Goal: Check status

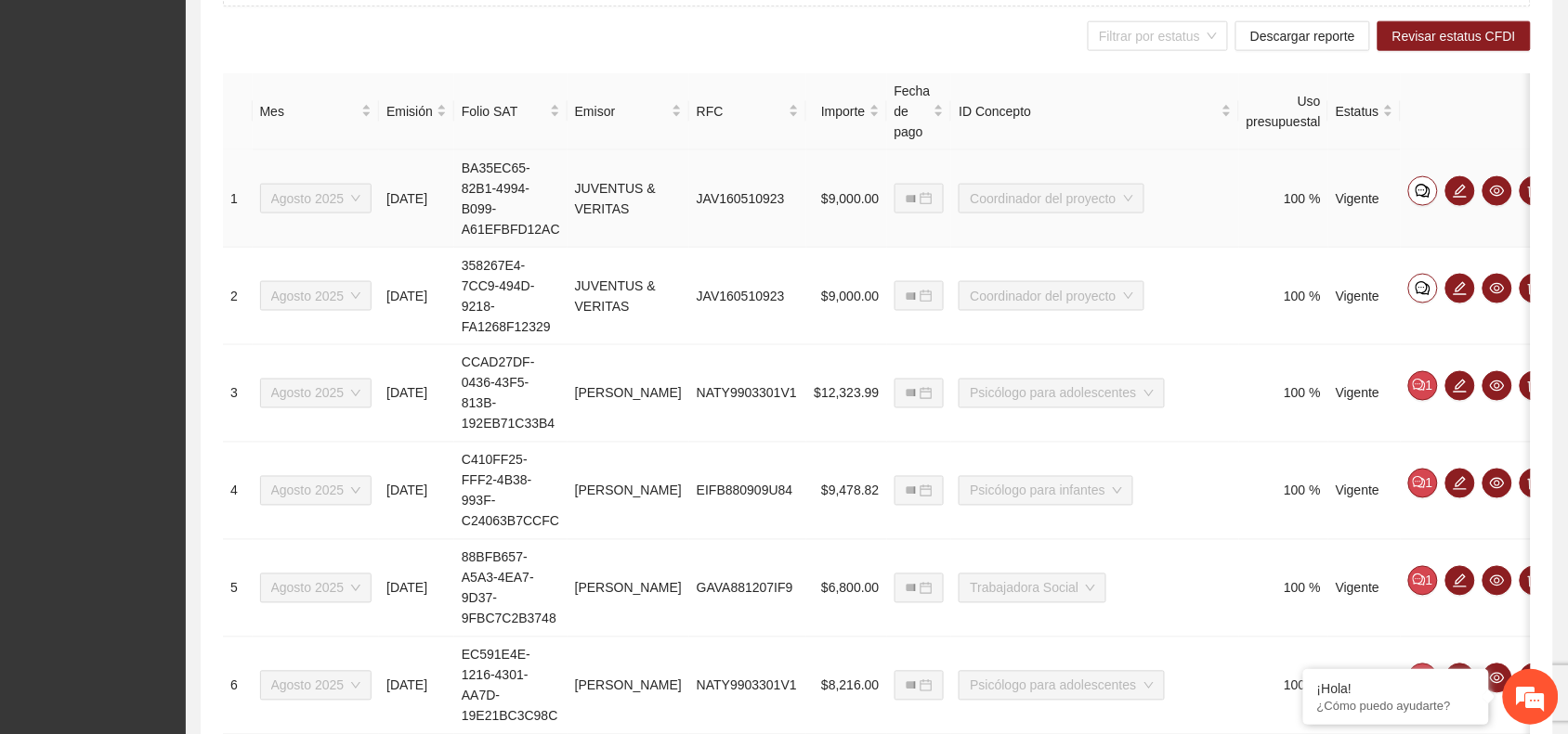
scroll to position [696, 0]
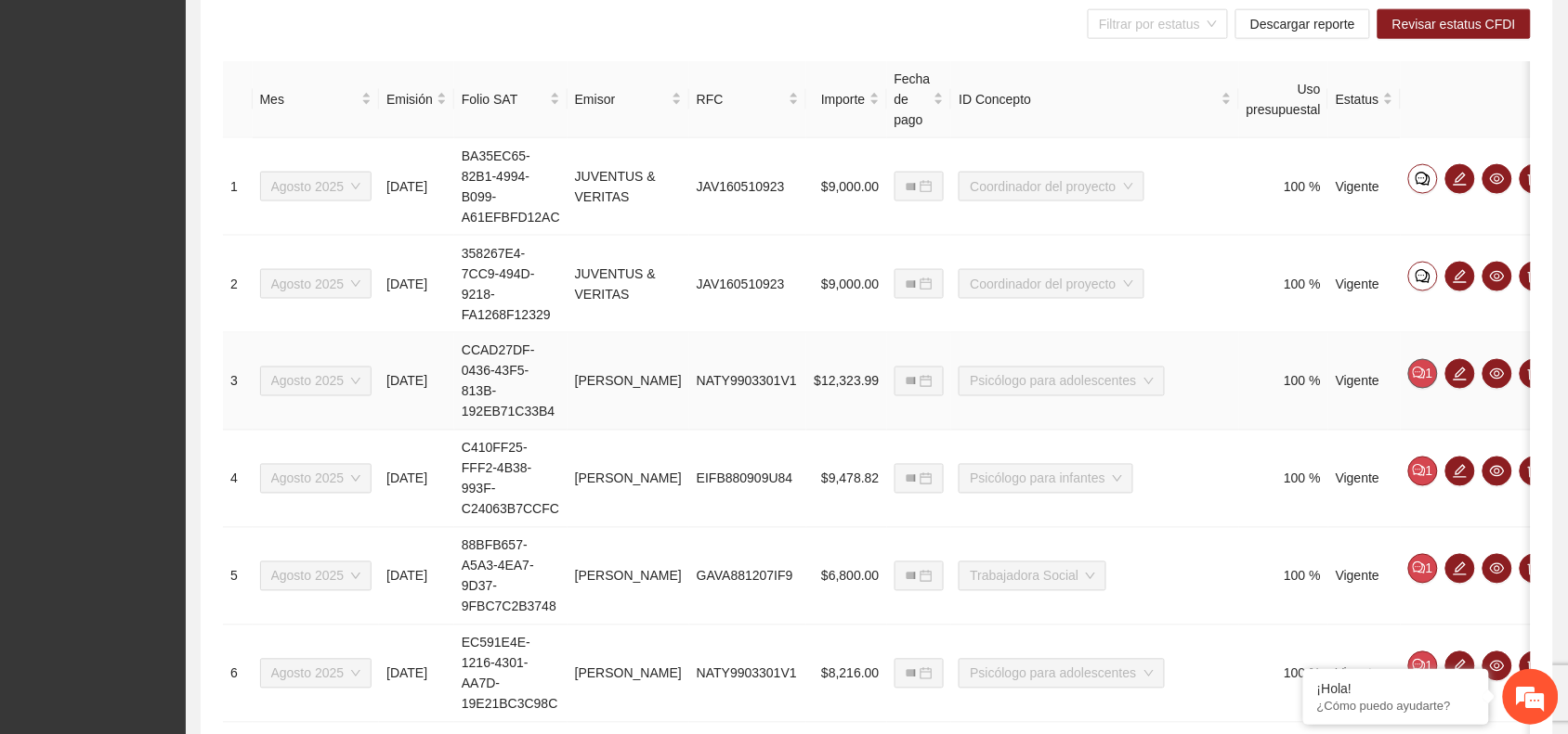
click at [1408, 367] on button "1" at bounding box center [1422, 374] width 30 height 30
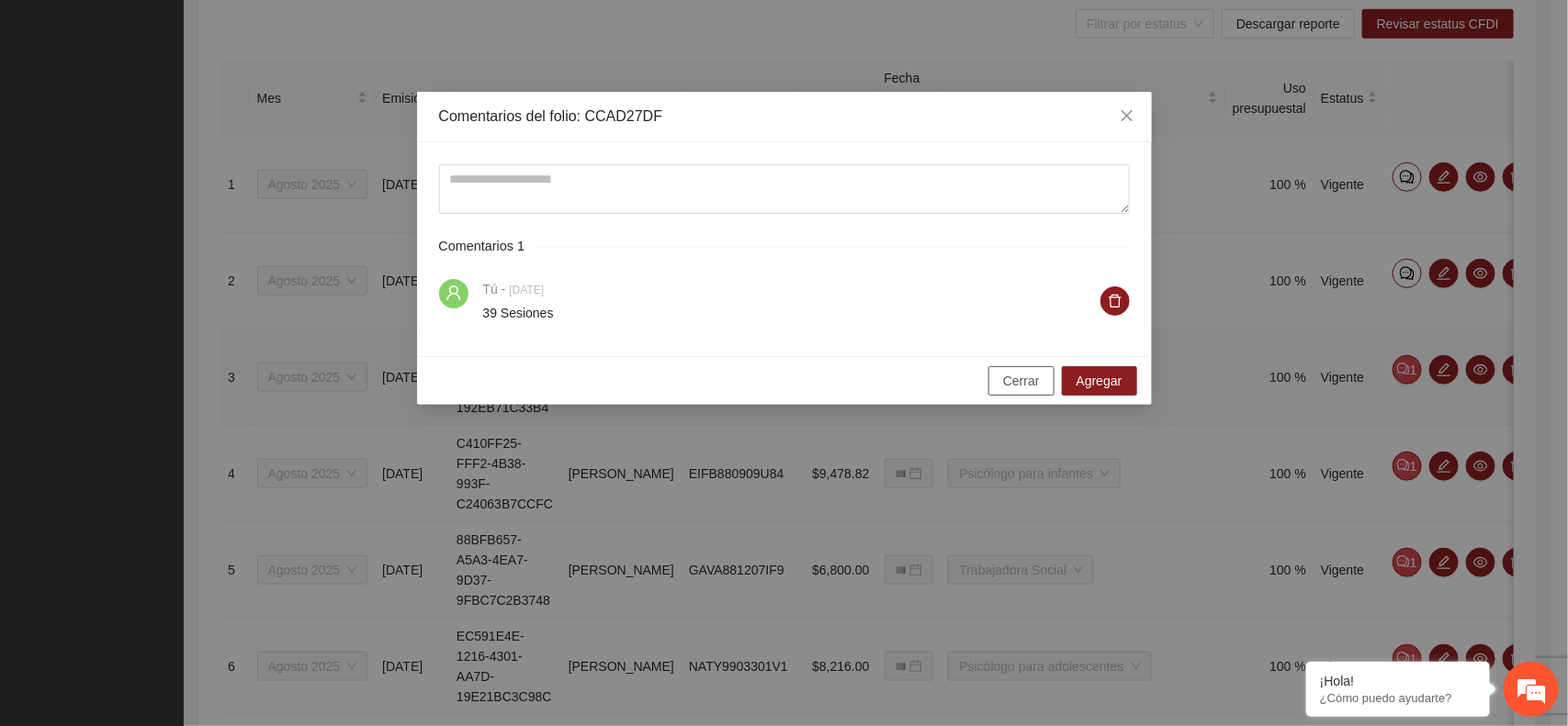
click at [1030, 379] on span "Cerrar" at bounding box center [1021, 380] width 36 height 20
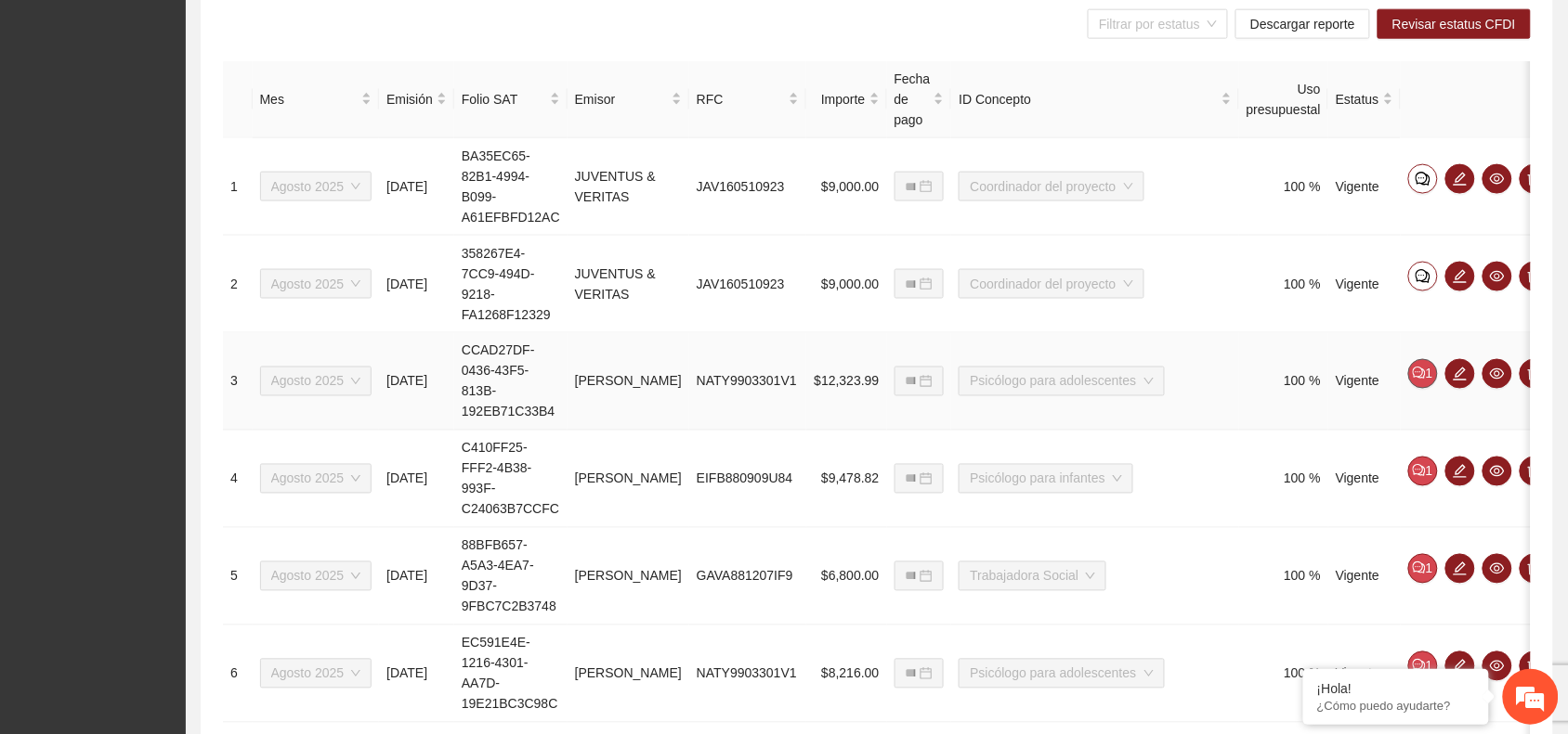
click at [1412, 368] on icon "comment" at bounding box center [1418, 373] width 13 height 13
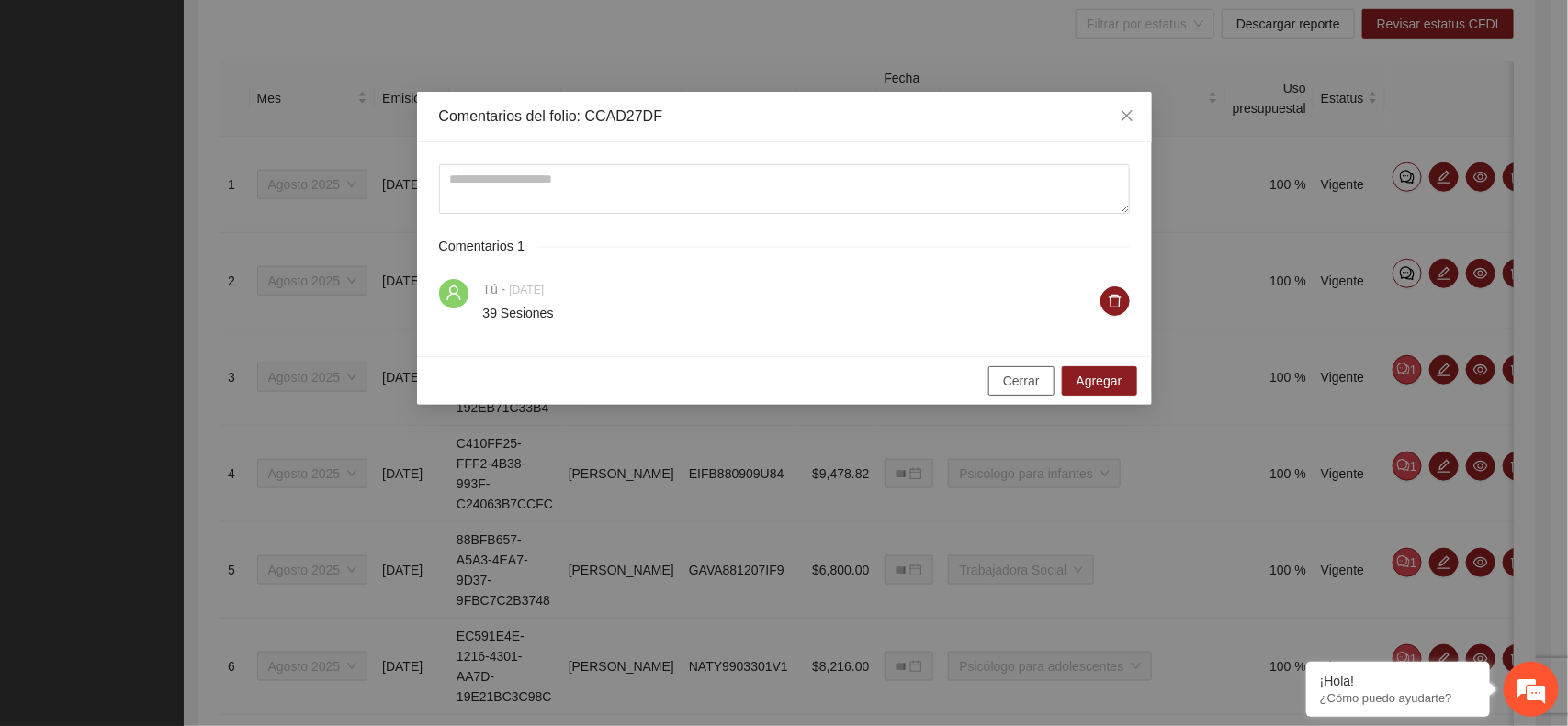
click at [1022, 383] on span "Cerrar" at bounding box center [1021, 380] width 36 height 20
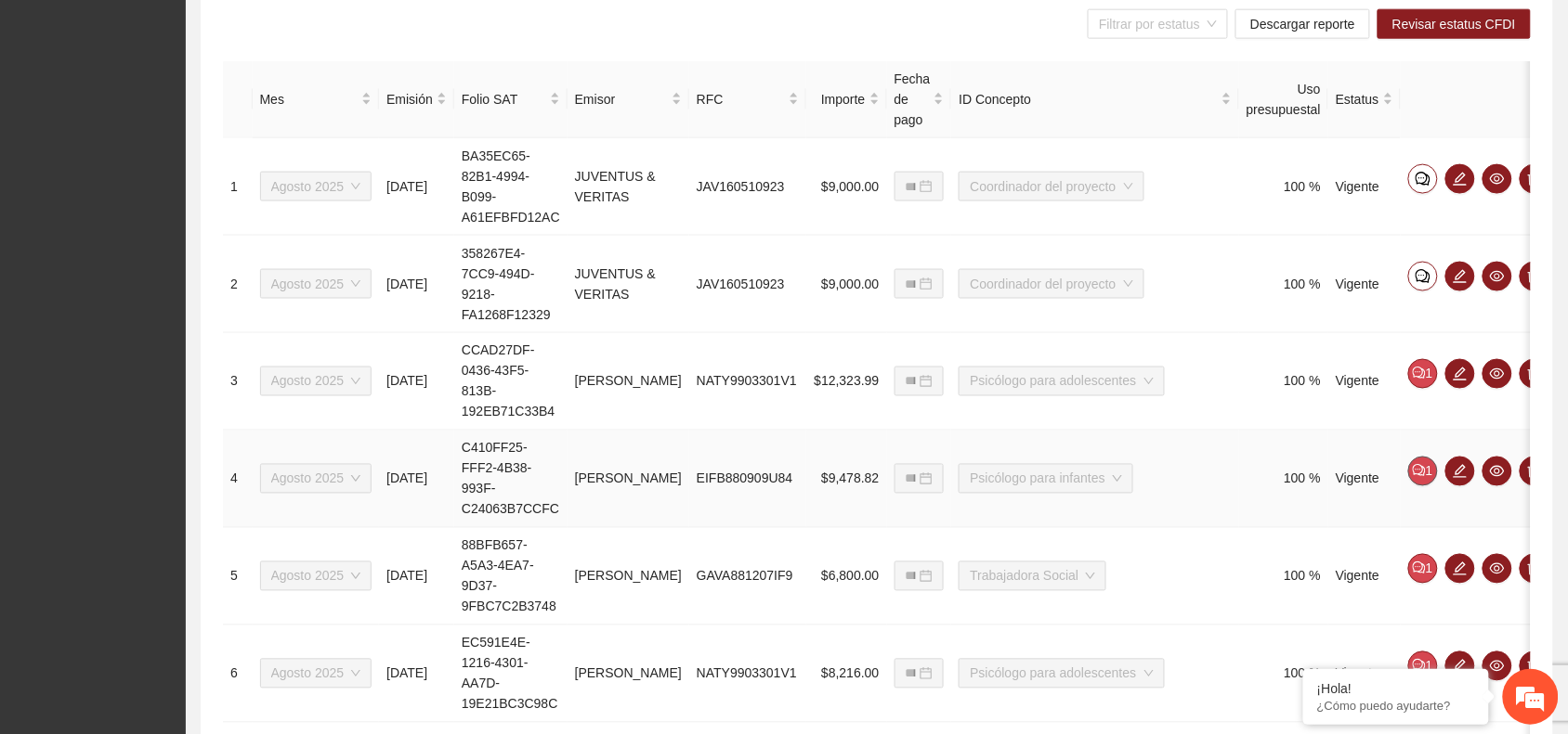
click at [1409, 473] on button "1" at bounding box center [1422, 471] width 30 height 30
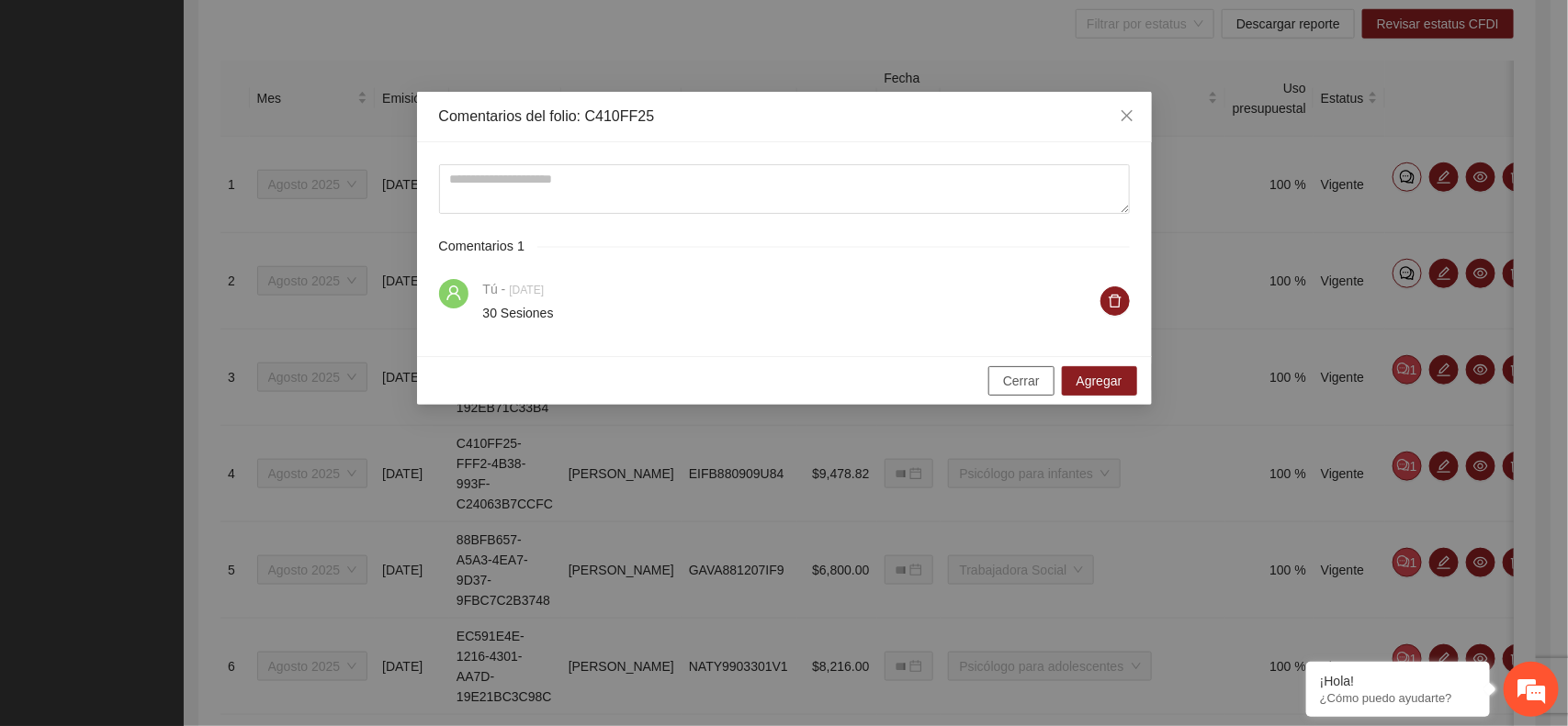
click at [1027, 383] on span "Cerrar" at bounding box center [1021, 380] width 36 height 20
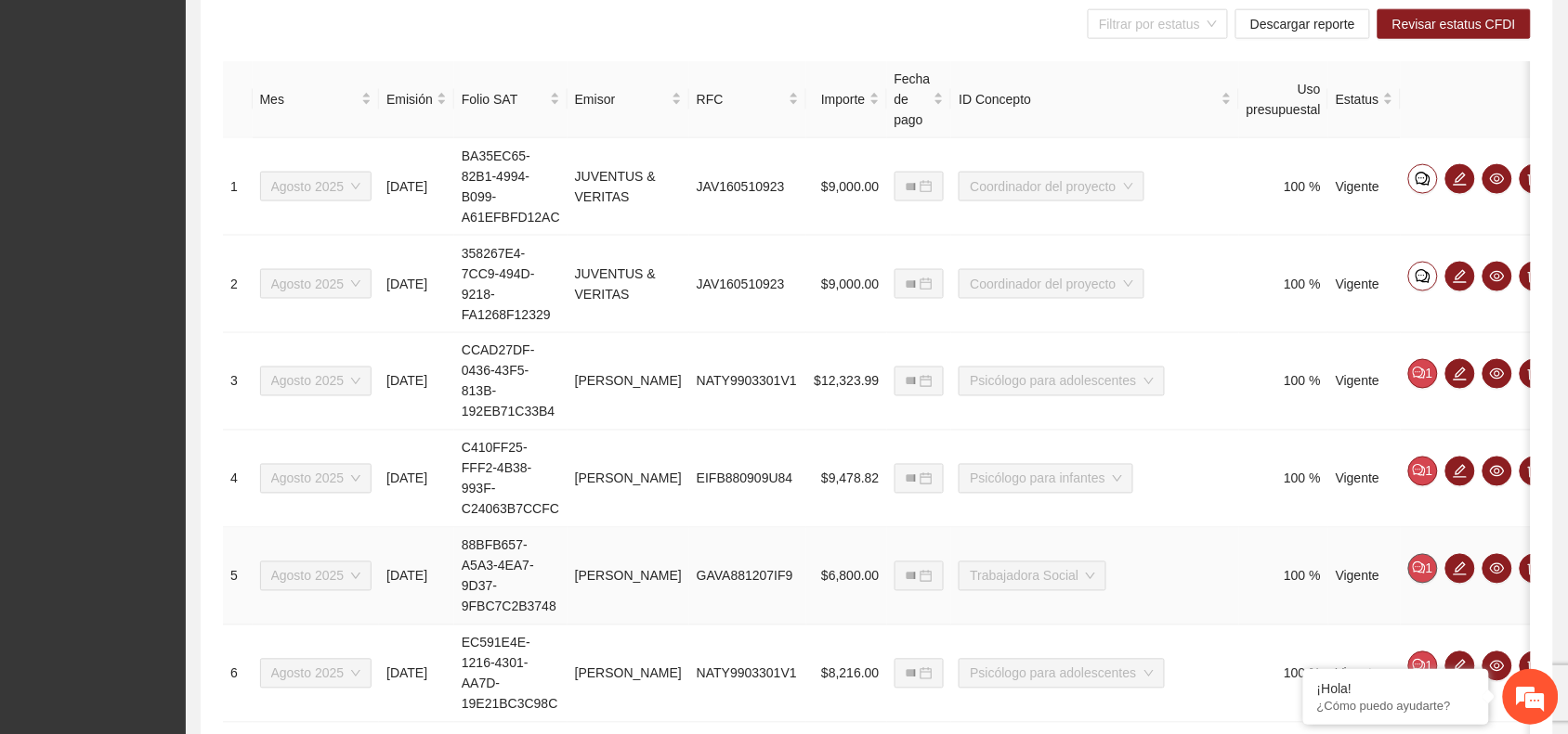
click at [1414, 572] on button "1" at bounding box center [1422, 569] width 30 height 30
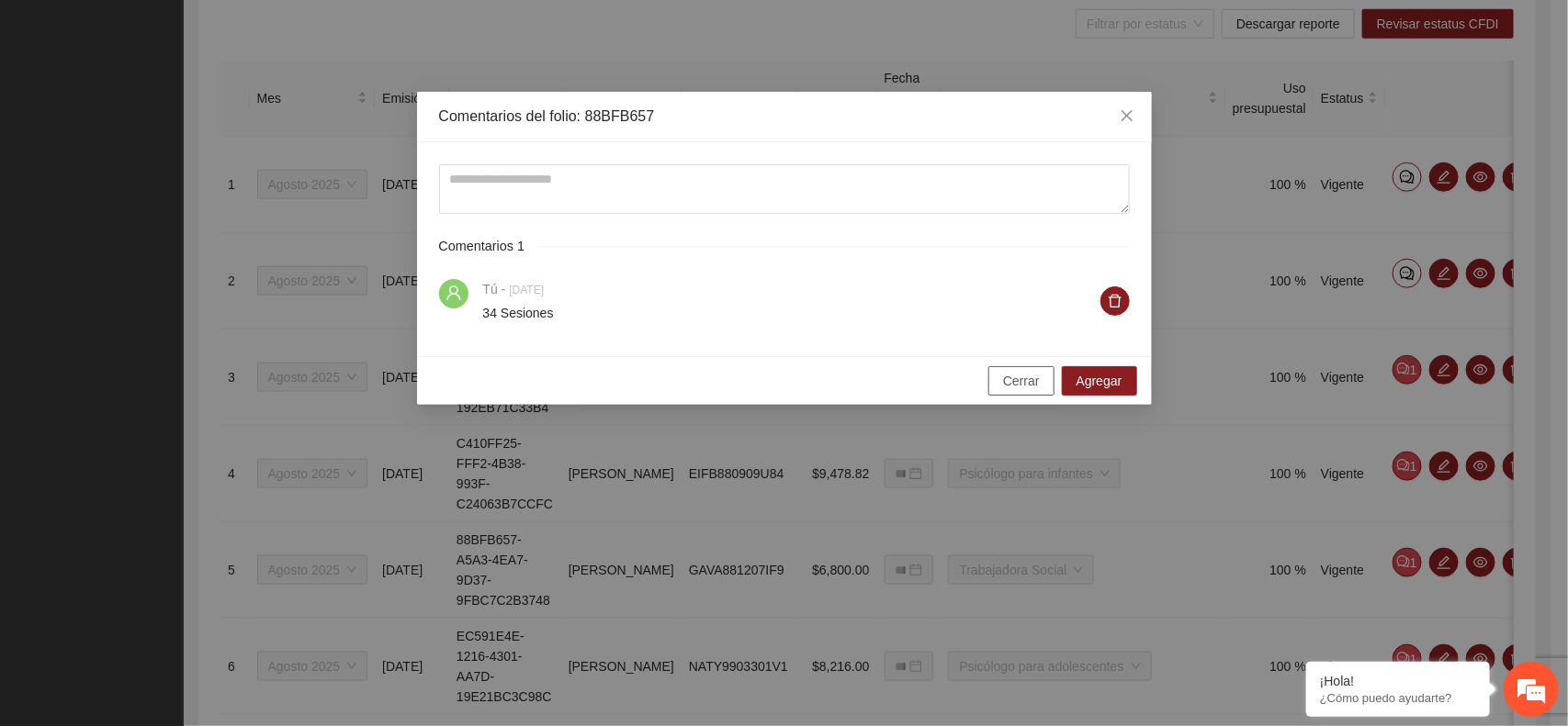
click at [1020, 383] on span "Cerrar" at bounding box center [1021, 380] width 36 height 20
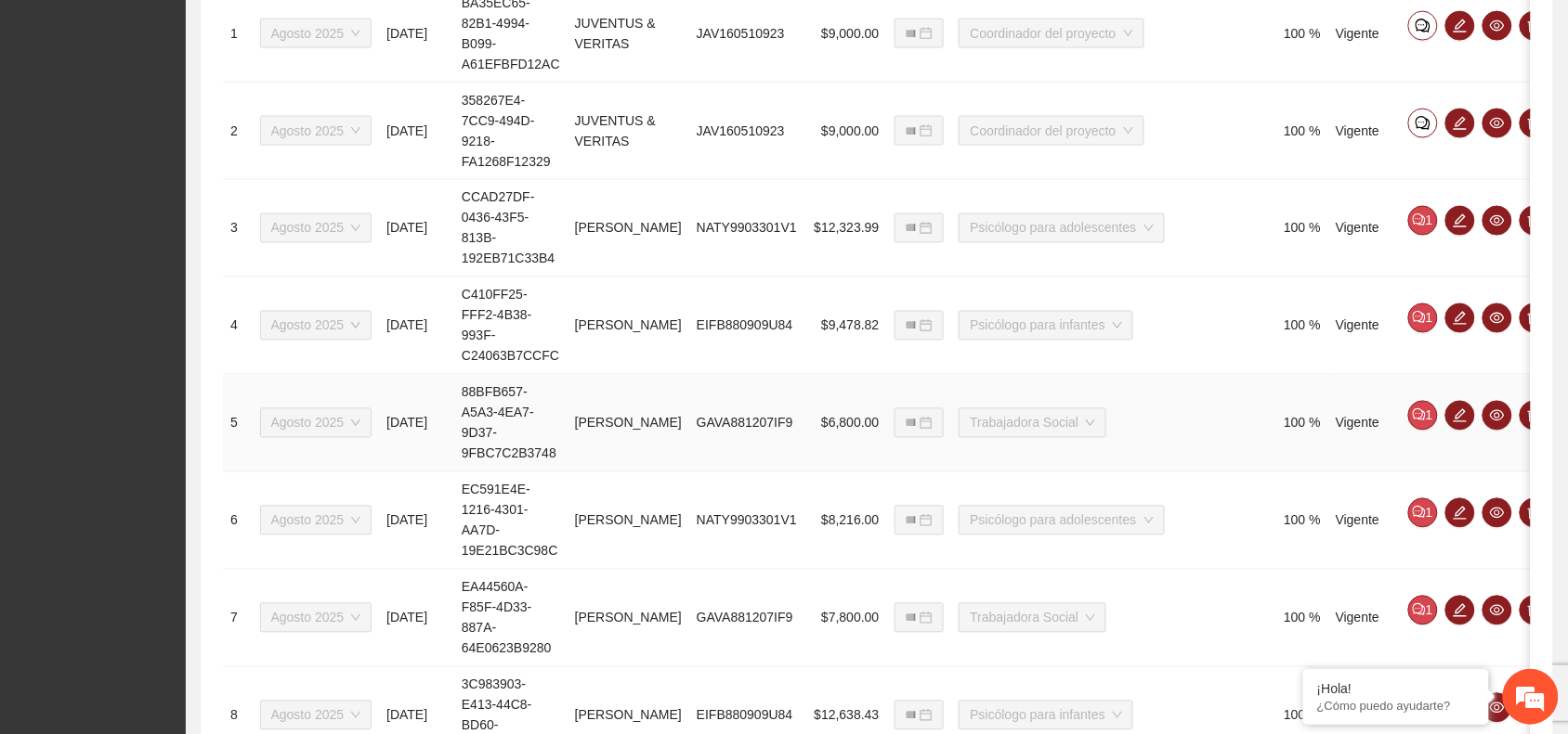
scroll to position [928, 0]
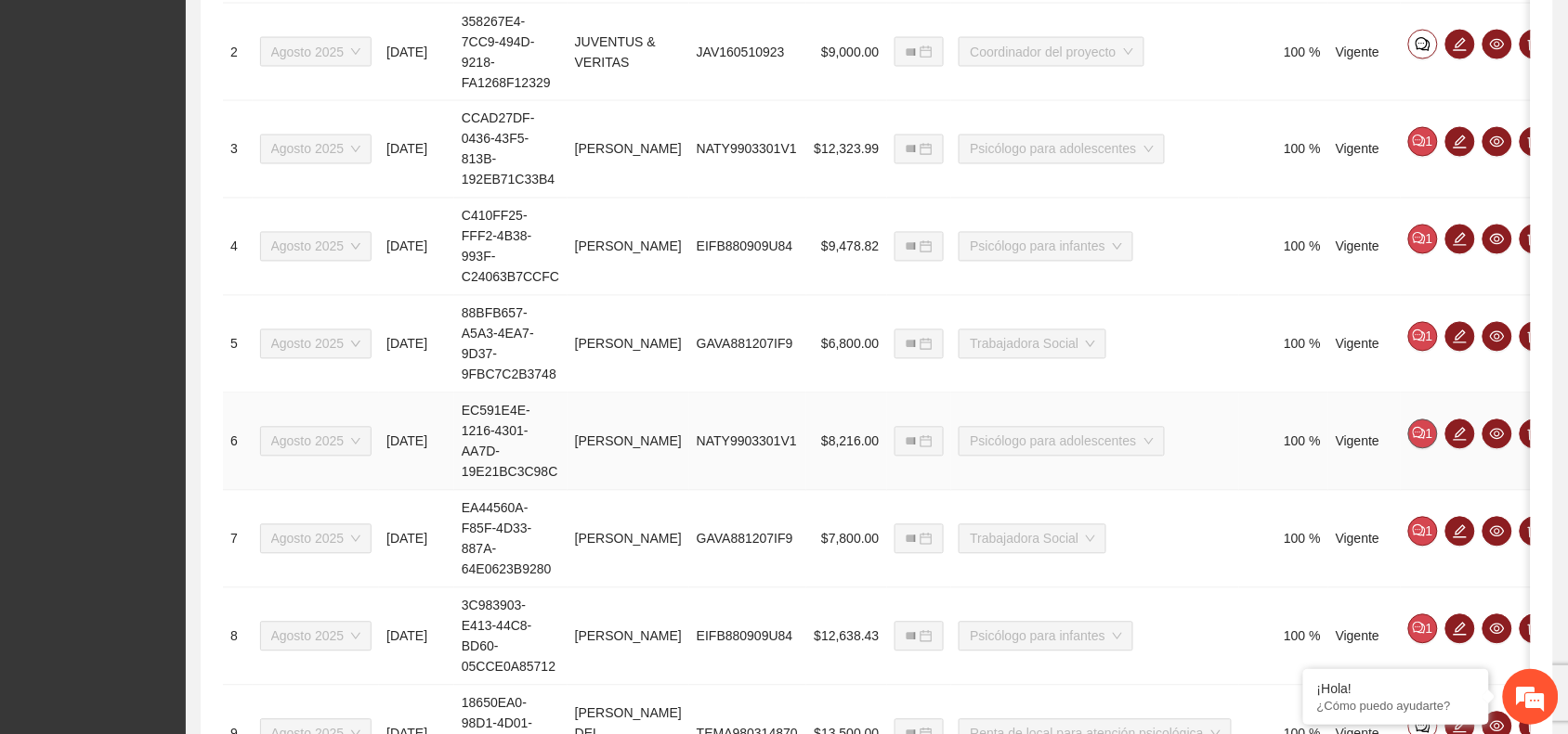
click at [1412, 442] on button "1" at bounding box center [1422, 434] width 30 height 30
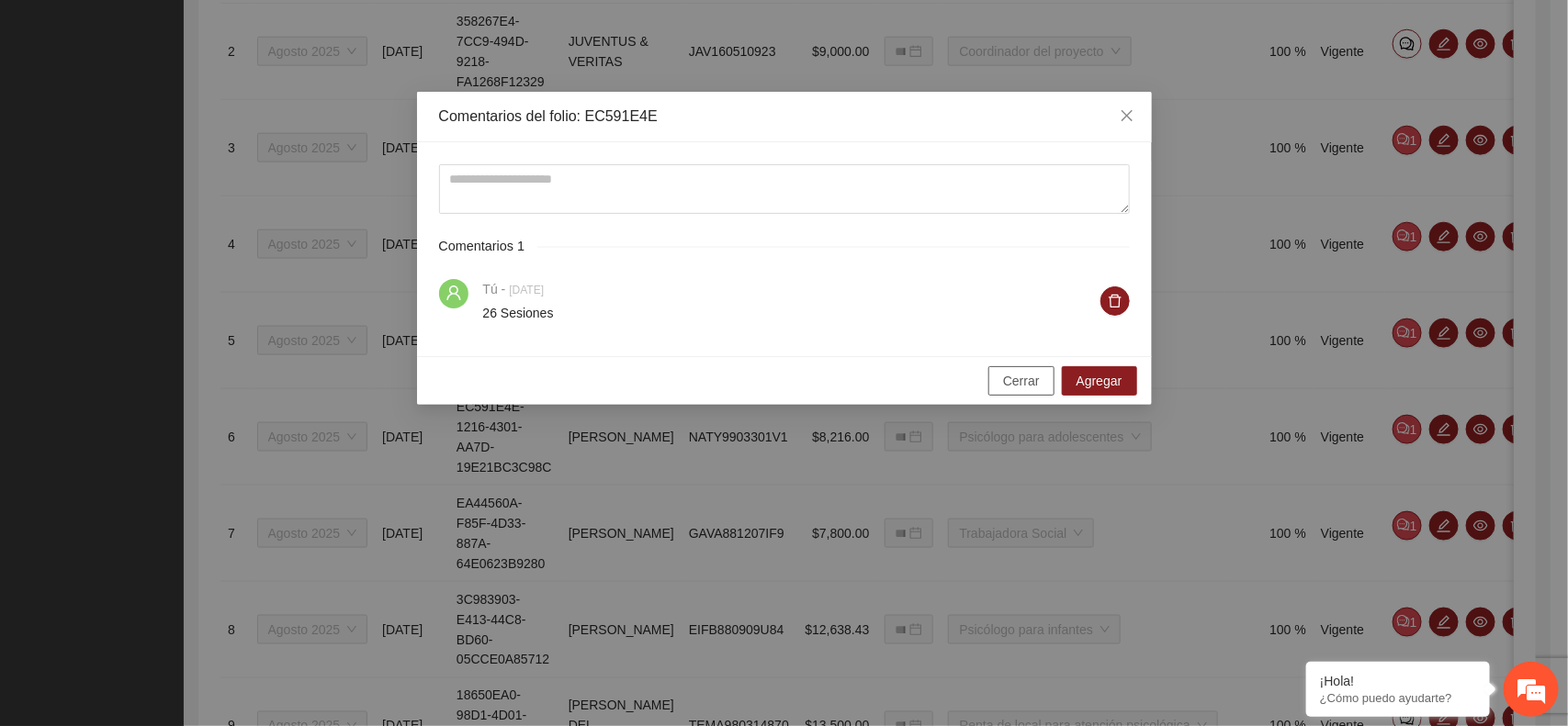
click at [1008, 378] on span "Cerrar" at bounding box center [1021, 380] width 36 height 20
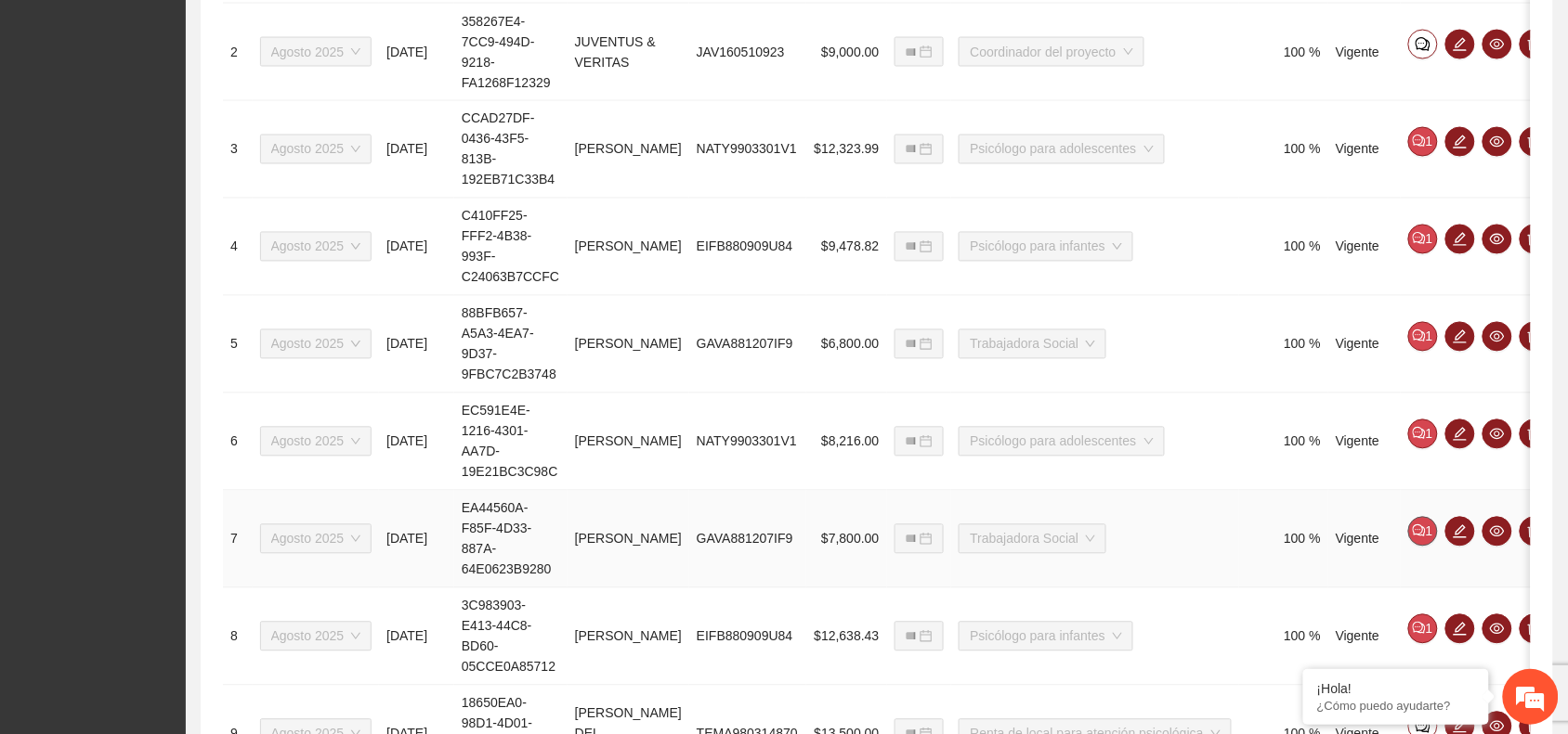
click at [1409, 534] on button "1" at bounding box center [1422, 531] width 30 height 30
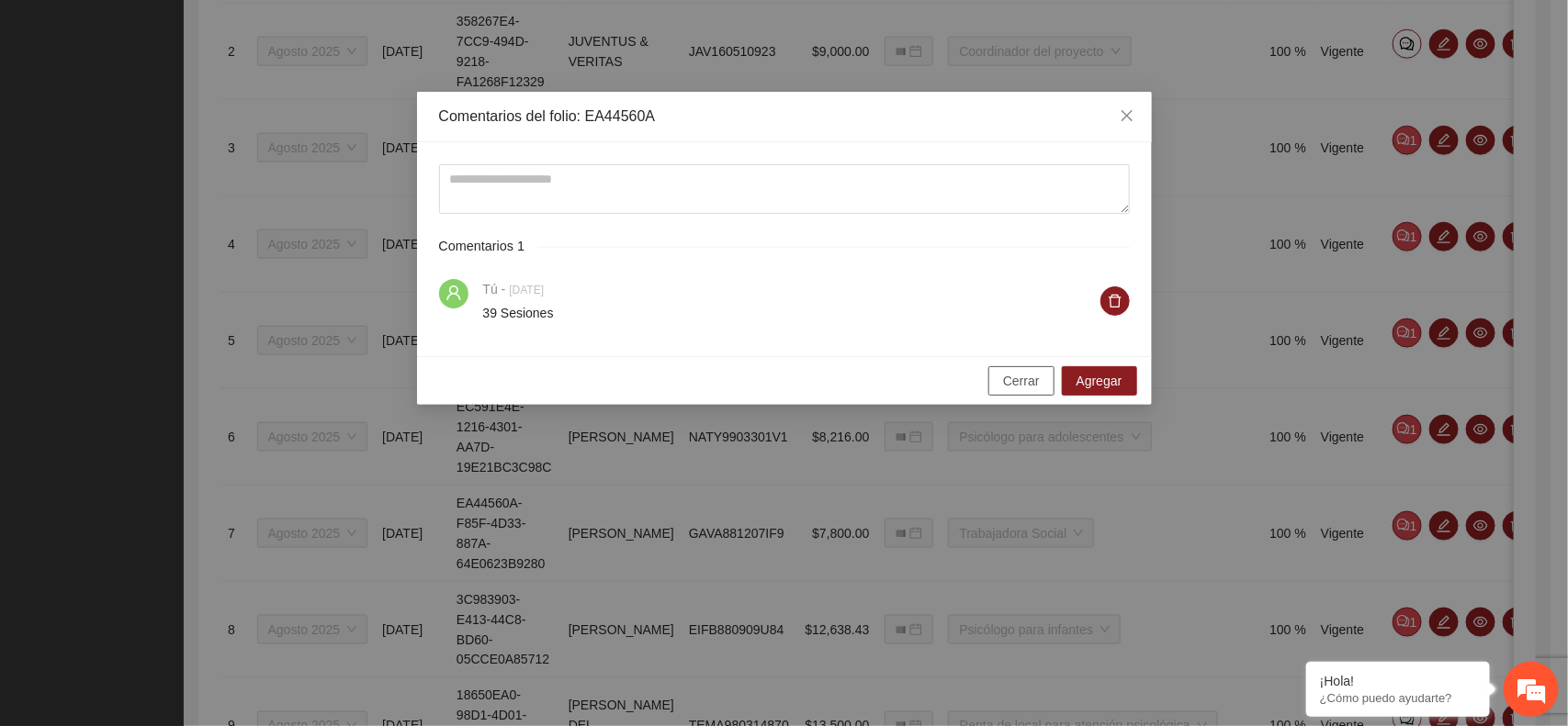
click at [1033, 384] on span "Cerrar" at bounding box center [1021, 380] width 36 height 20
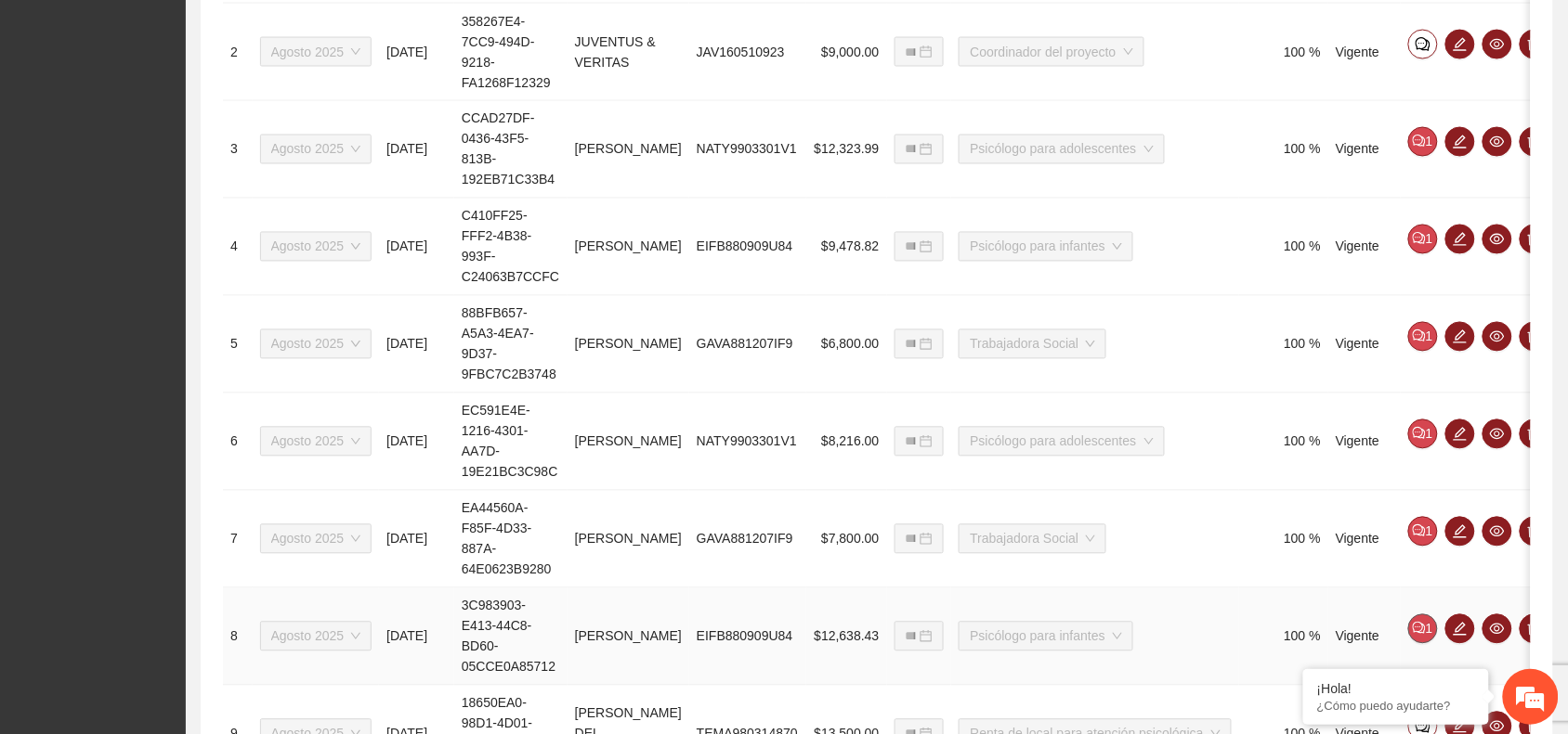
click at [1412, 634] on icon "comment" at bounding box center [1418, 628] width 13 height 13
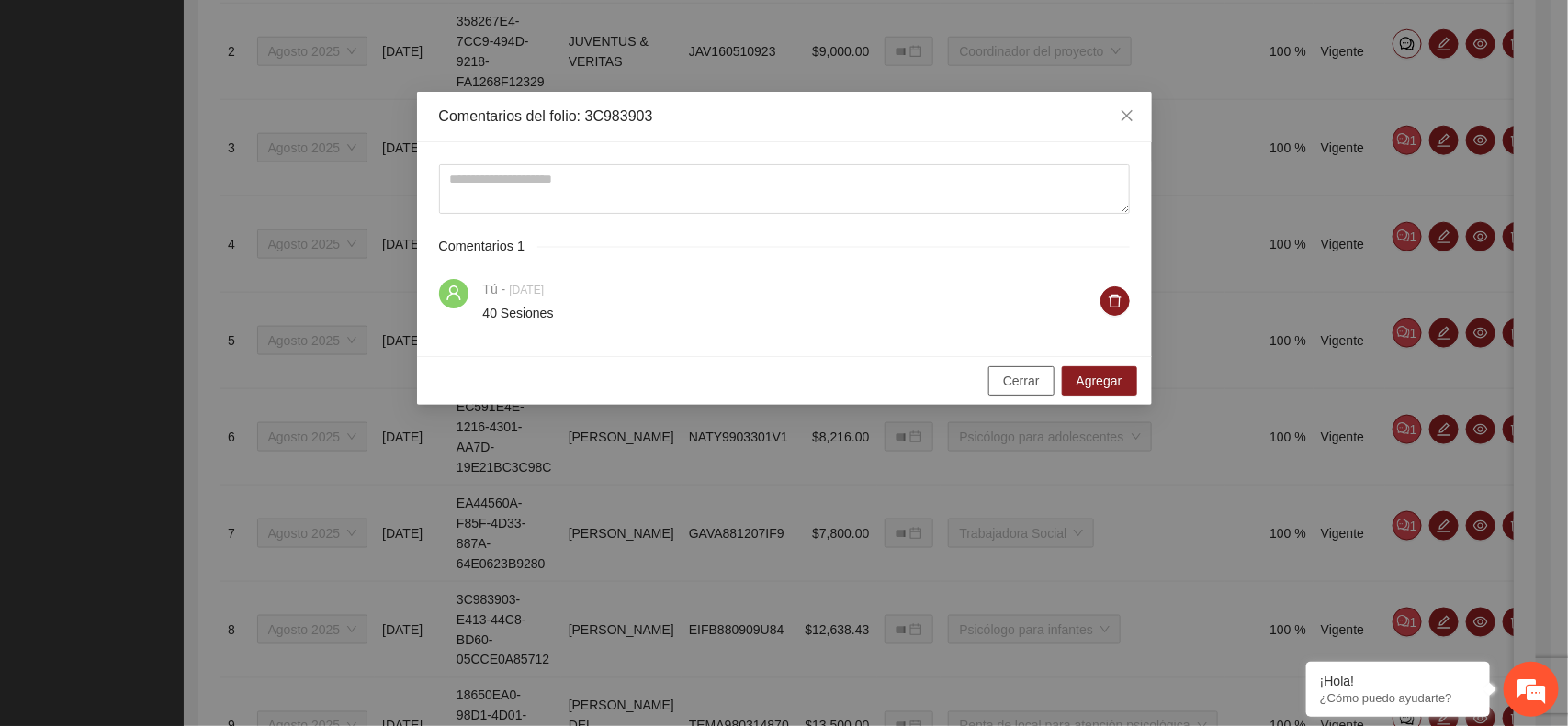
click at [1035, 383] on span "Cerrar" at bounding box center [1021, 380] width 36 height 20
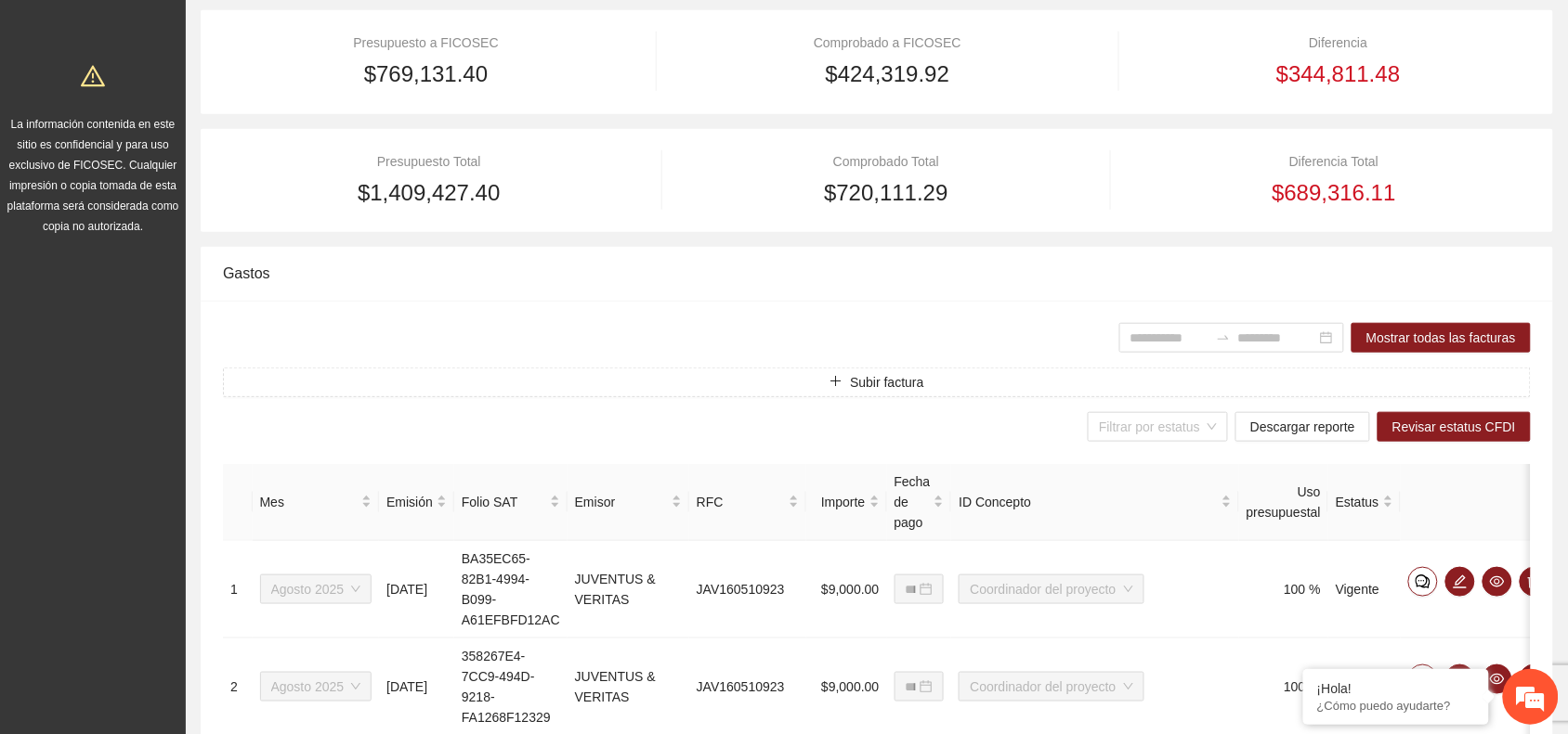
scroll to position [0, 0]
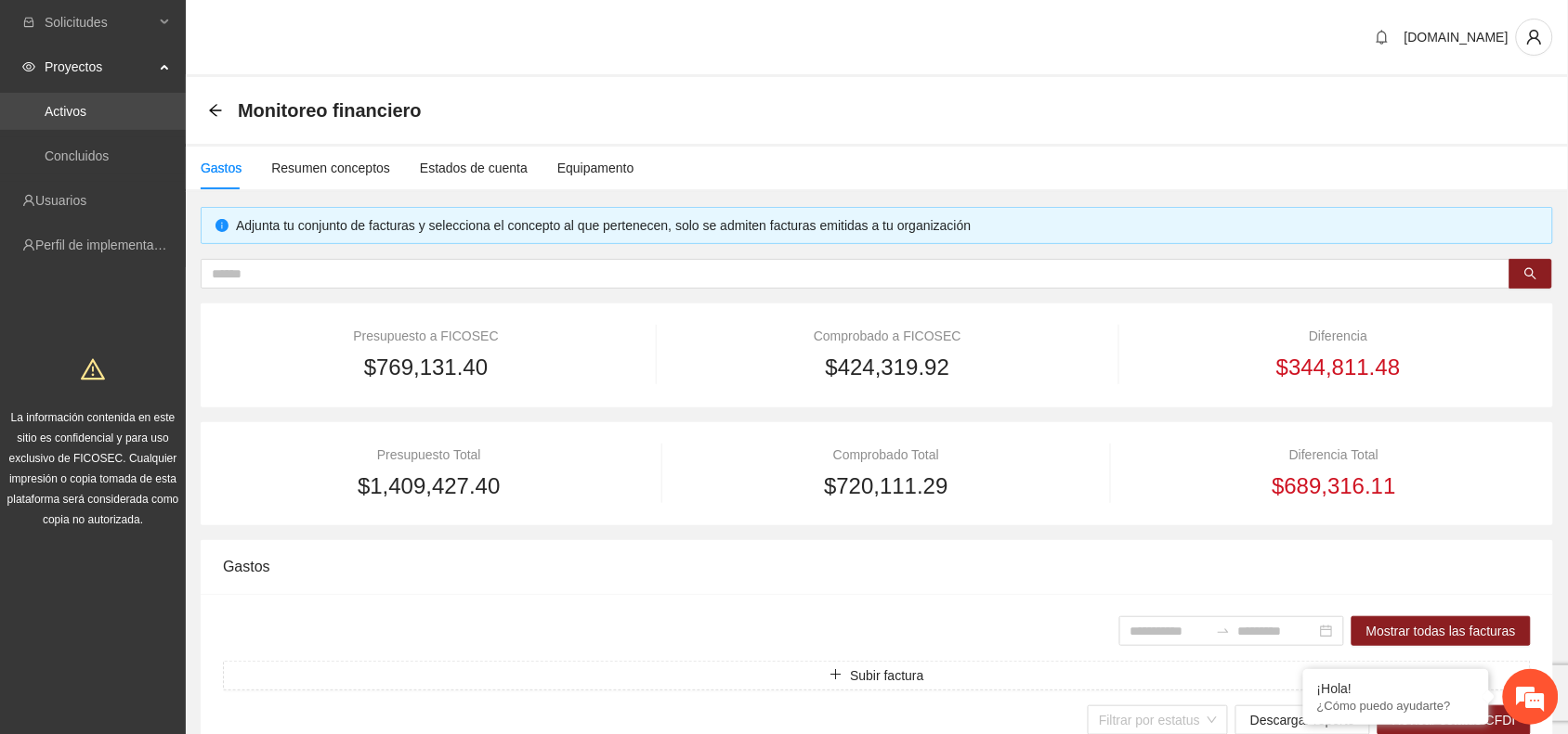
click at [61, 113] on link "Activos" at bounding box center [65, 111] width 42 height 14
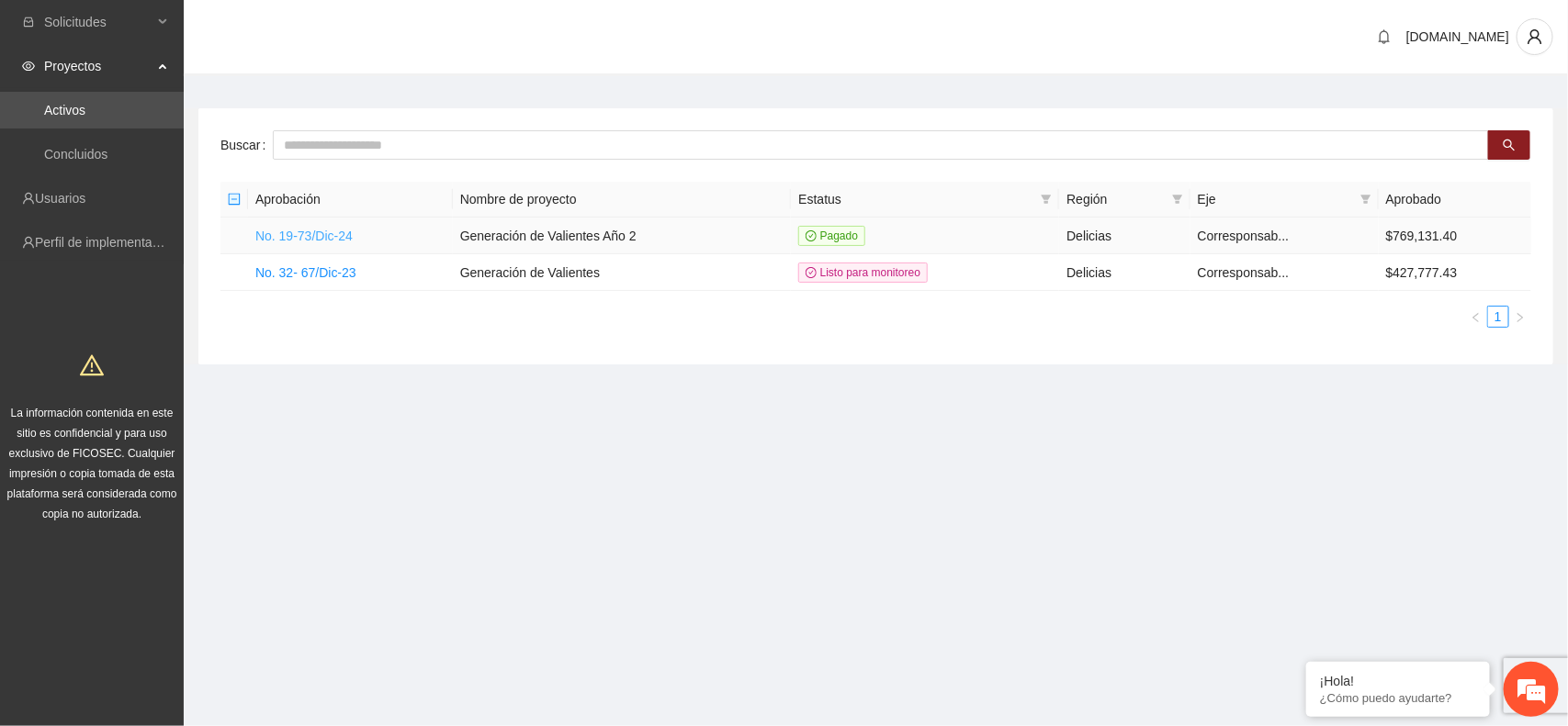
click at [328, 239] on link "No. 19-73/Dic-24" at bounding box center [304, 235] width 97 height 14
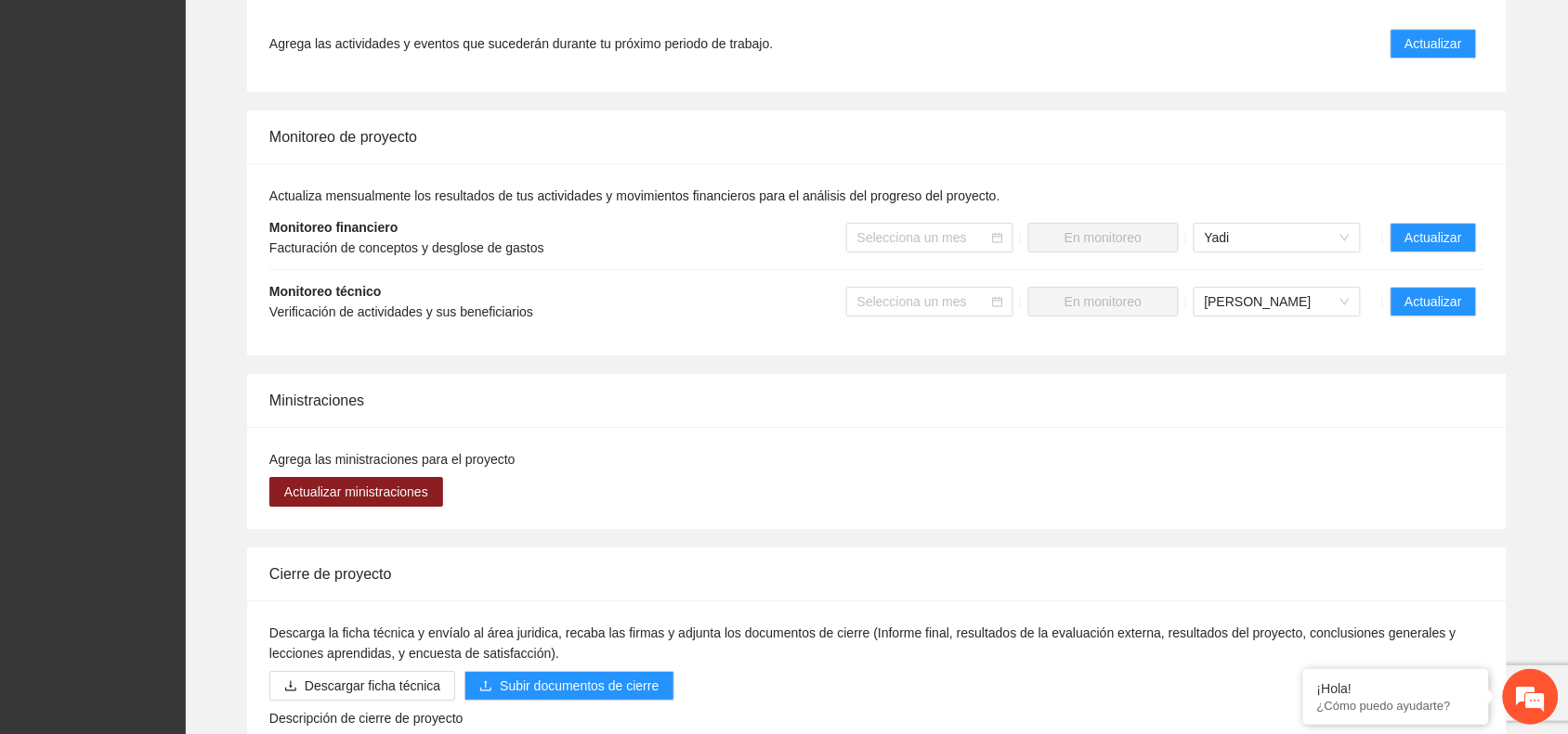
scroll to position [1539, 0]
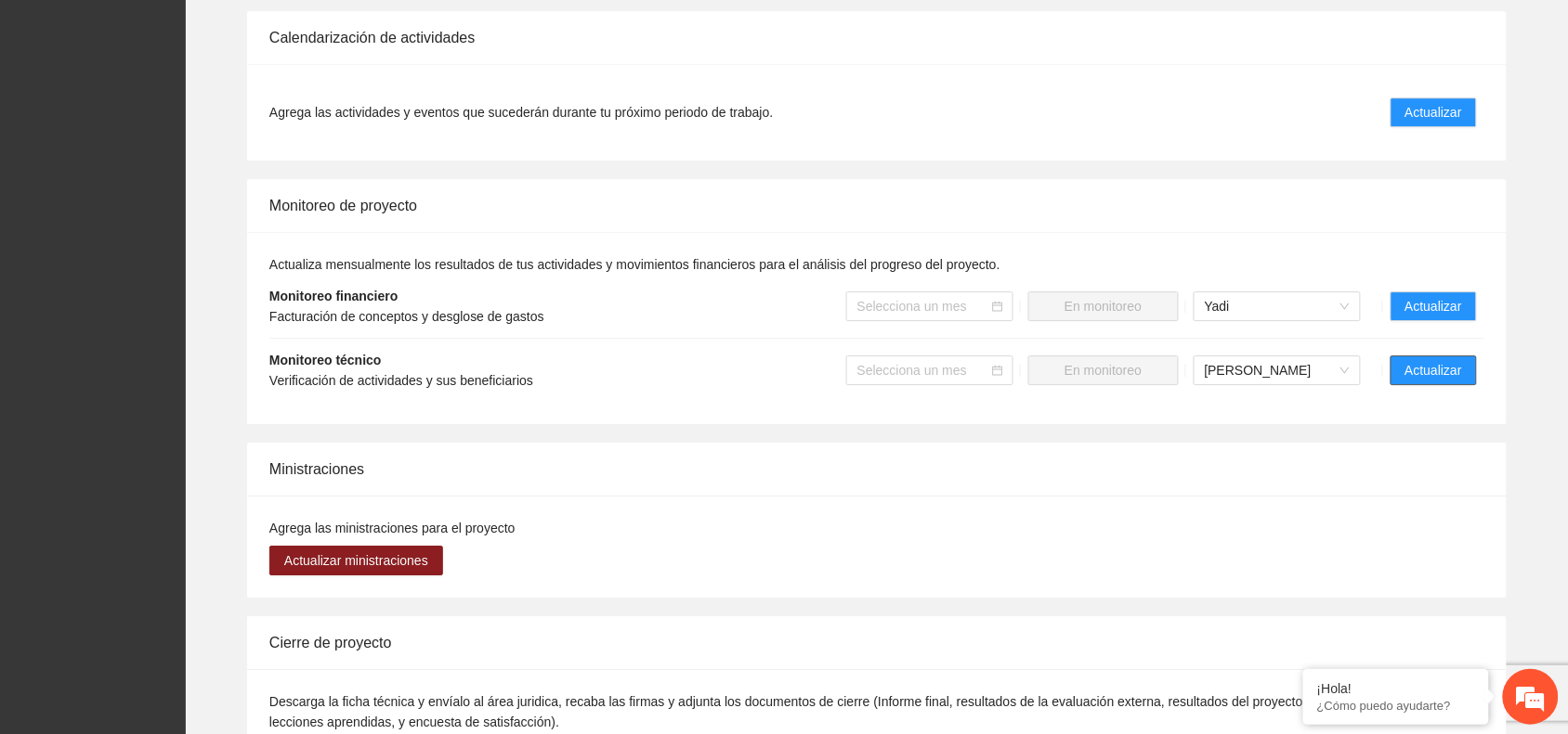
click at [1421, 368] on span "Actualizar" at bounding box center [1433, 370] width 57 height 20
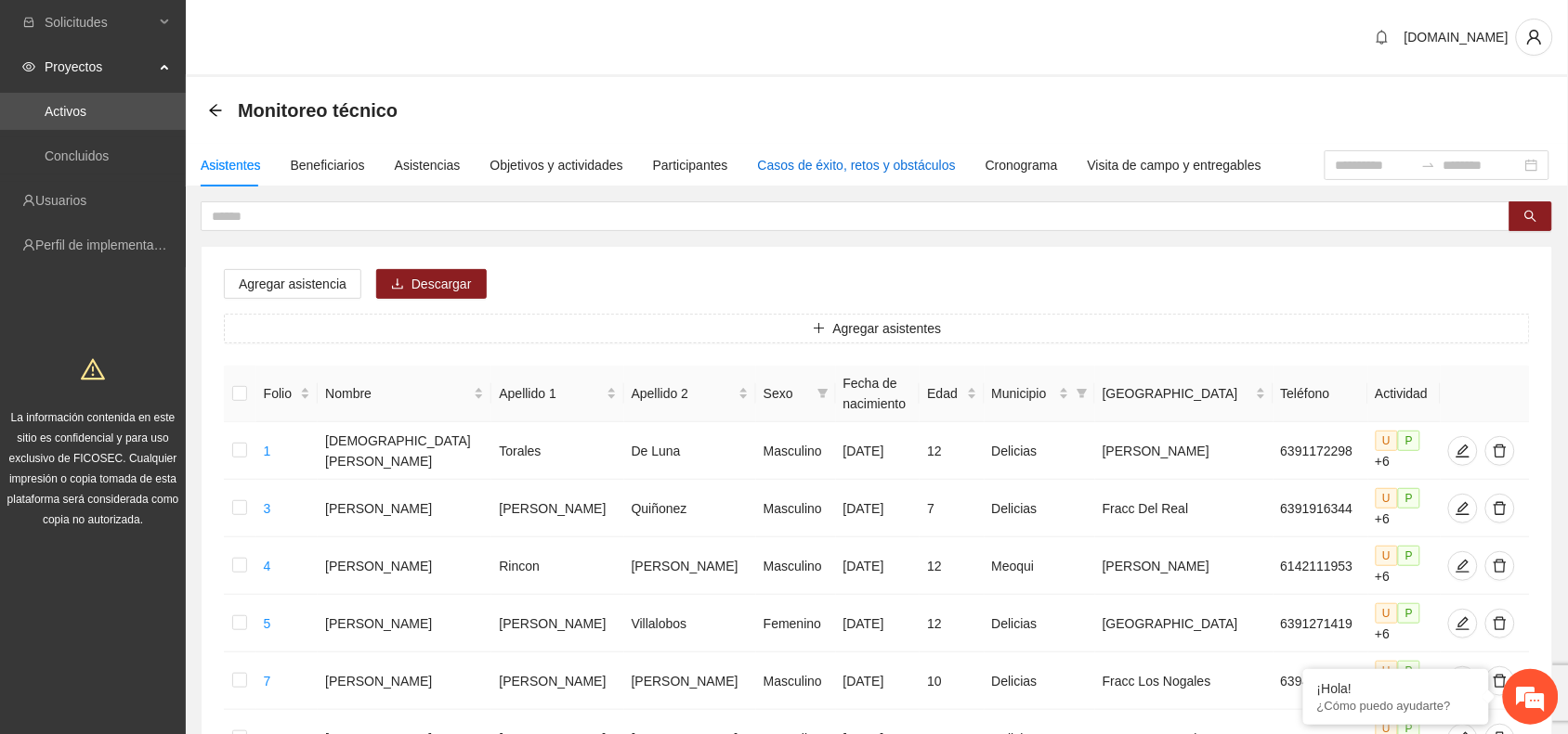
click at [855, 168] on div "Casos de éxito, retos y obstáculos" at bounding box center [856, 165] width 198 height 20
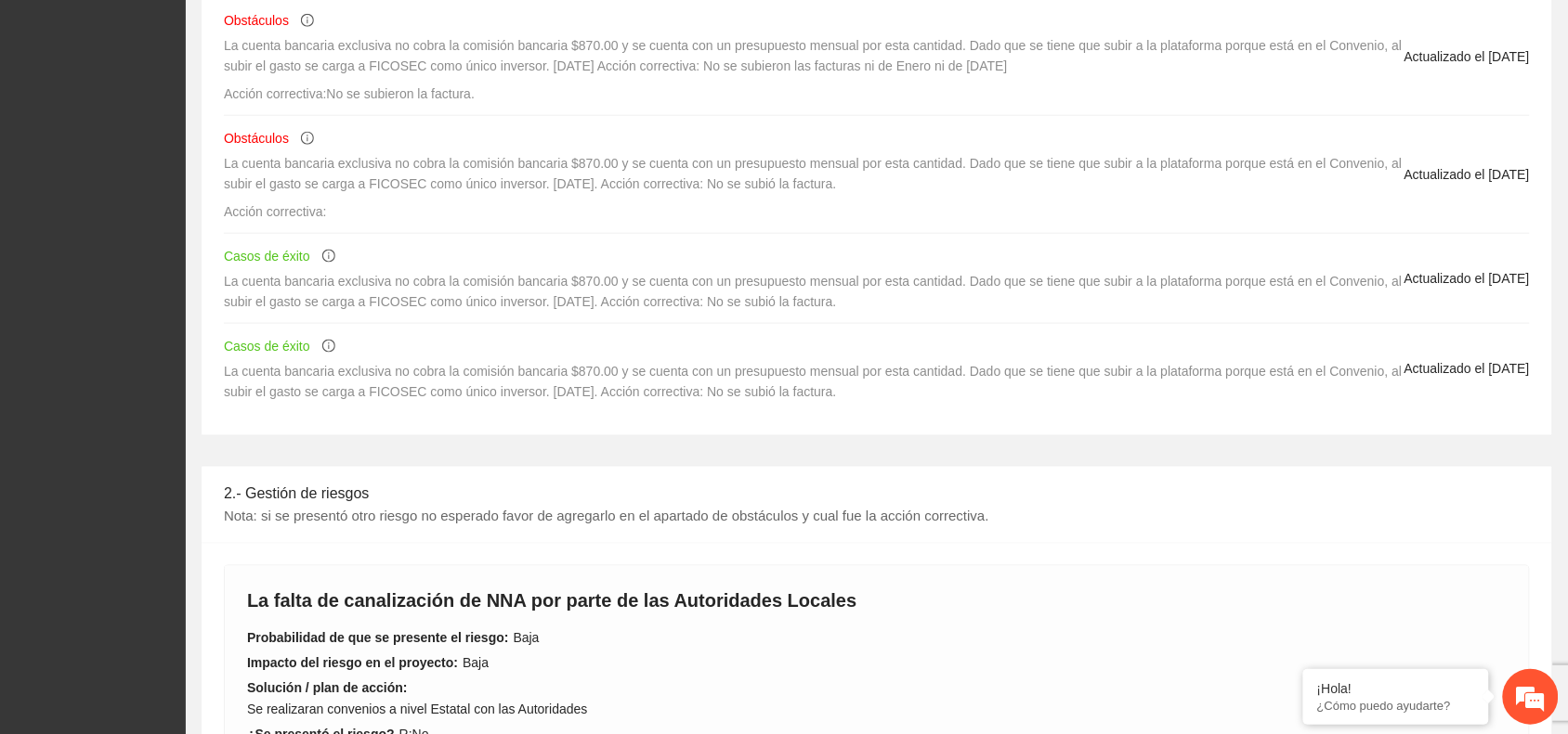
scroll to position [580, 0]
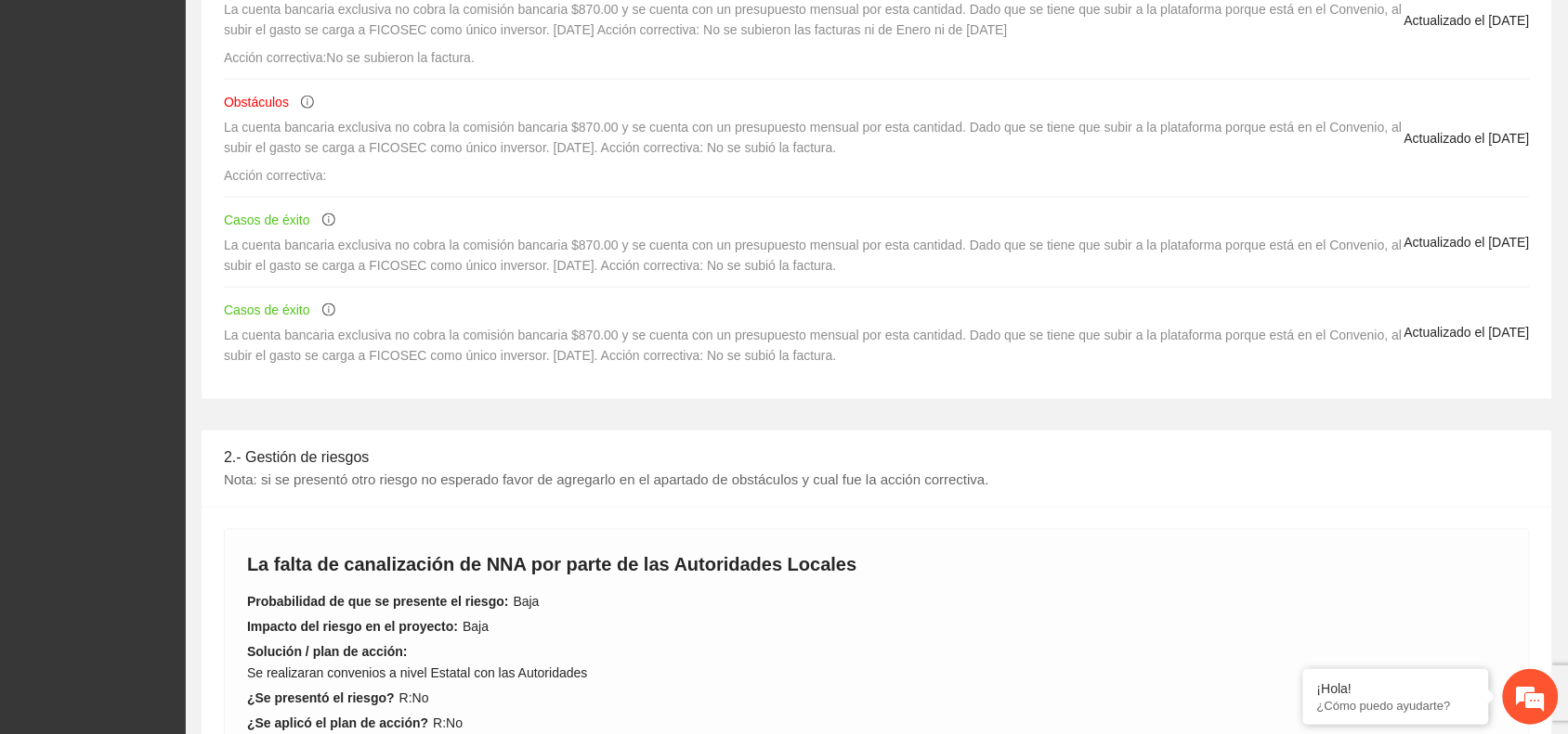
click at [587, 386] on div "Agregar actualización Retos kjasdbbakjsbfjklabsk Acción correctiva: fkjdbfkbsdj…" at bounding box center [877, 47] width 1351 height 705
click at [698, 359] on span "La cuenta bancaria exclusiva no cobra la comisión bancaria $870.00 y se cuenta …" at bounding box center [813, 345] width 1179 height 36
click at [260, 312] on span "Casos de éxito" at bounding box center [267, 309] width 86 height 14
click at [1430, 331] on span "Actualizado el [DATE]" at bounding box center [1467, 332] width 126 height 20
click at [579, 351] on span "La cuenta bancaria exclusiva no cobra la comisión bancaria $870.00 y se cuenta …" at bounding box center [813, 345] width 1179 height 36
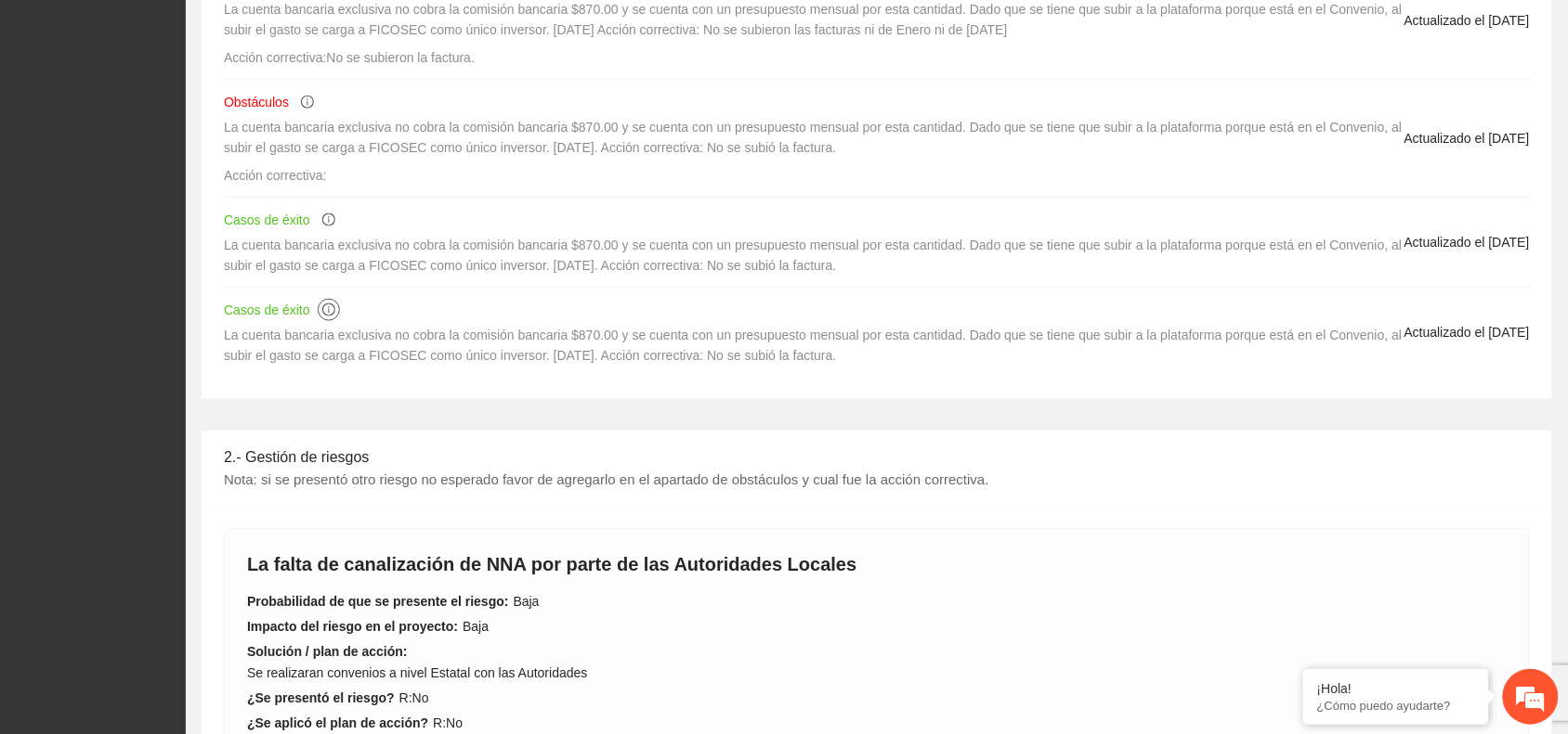
click at [328, 313] on icon "info-circle" at bounding box center [328, 309] width 13 height 13
click at [1061, 385] on div "Agregar actualización Retos kjasdbbakjsbfjklabsk Acción correctiva: fkjdbfkbsdj…" at bounding box center [877, 47] width 1351 height 705
click at [252, 307] on span "Casos de éxito" at bounding box center [267, 309] width 86 height 14
click at [355, 353] on span "La cuenta bancaria exclusiva no cobra la comisión bancaria $870.00 y se cuenta …" at bounding box center [813, 345] width 1179 height 36
click at [1404, 330] on span "Actualizado el [DATE]" at bounding box center [1467, 332] width 126 height 20
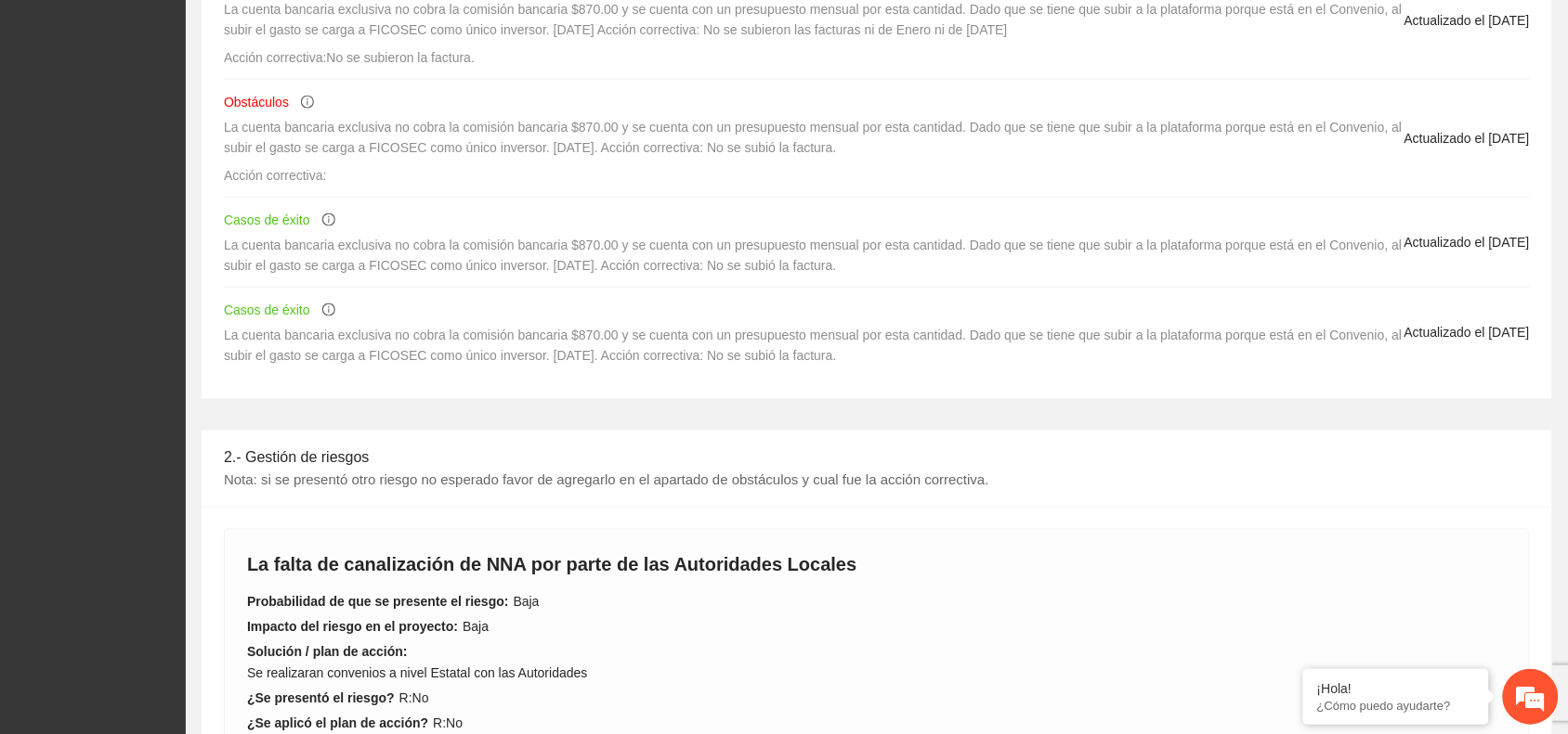
click at [933, 353] on div "La cuenta bancaria exclusiva no cobra la comisión bancaria $870.00 y se cuenta …" at bounding box center [814, 345] width 1181 height 41
click at [299, 321] on div "Casos de éxito" at bounding box center [267, 309] width 86 height 20
click at [275, 307] on span "Casos de éxito" at bounding box center [267, 309] width 86 height 14
click at [255, 314] on span "Casos de éxito" at bounding box center [267, 309] width 86 height 14
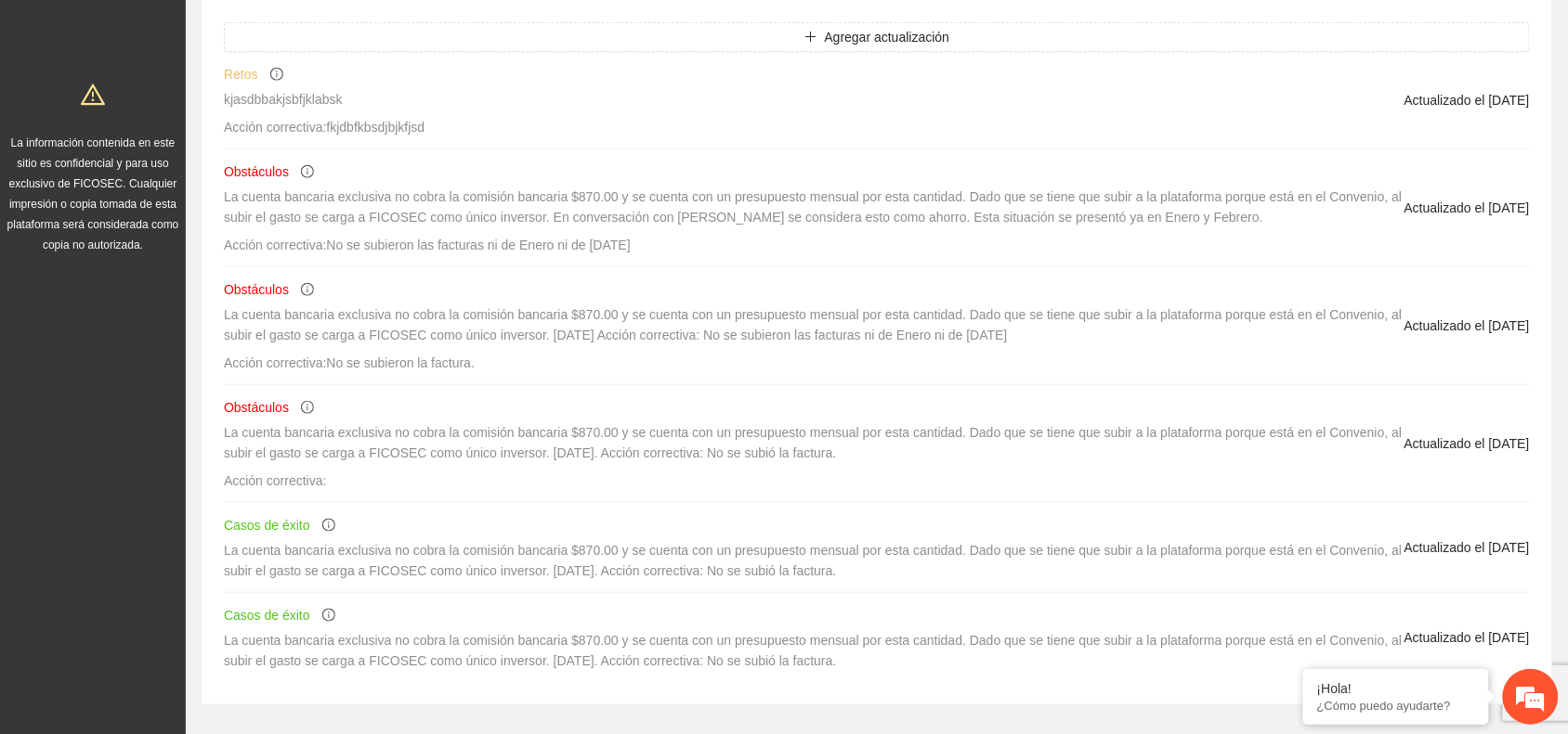
scroll to position [348, 0]
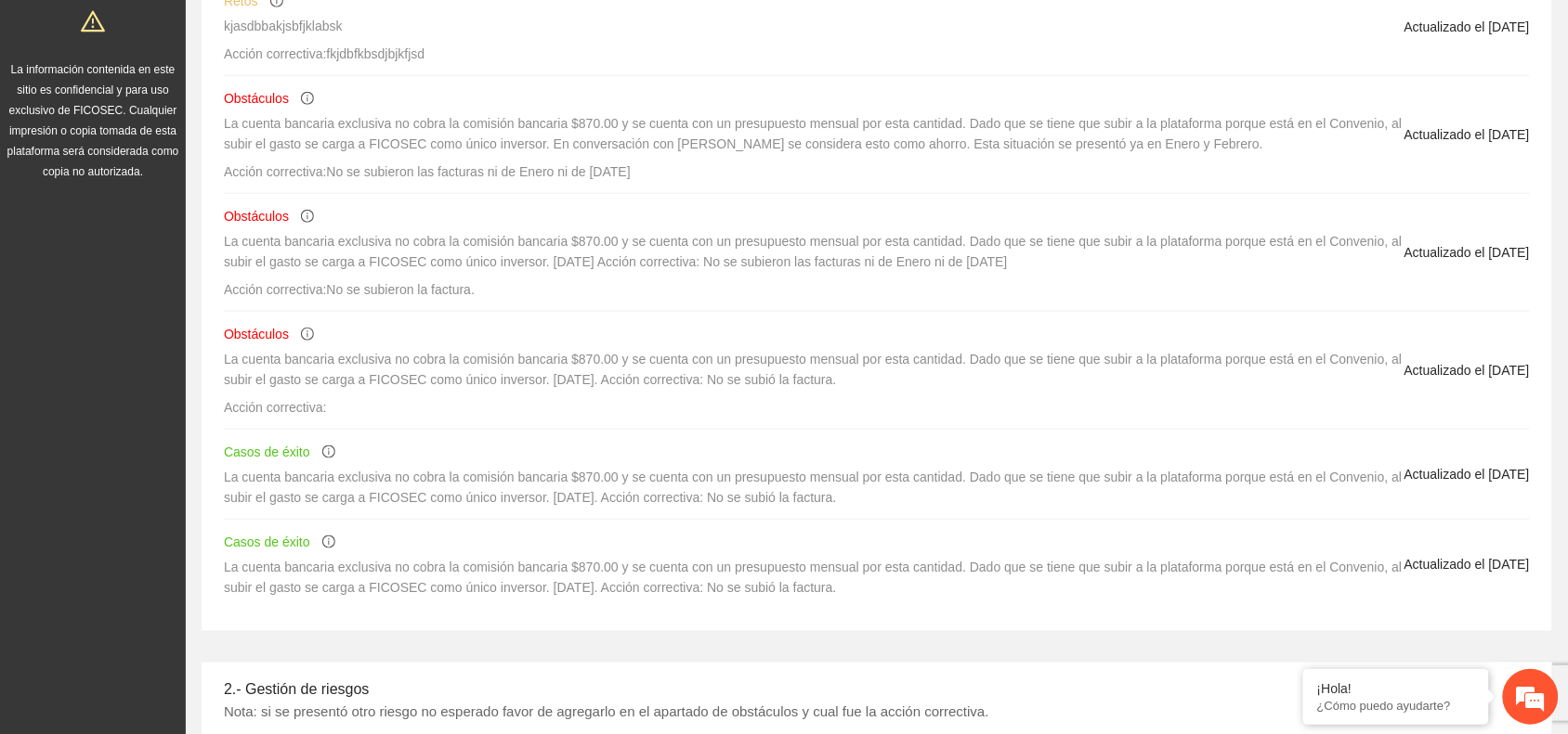
click at [281, 455] on span "Casos de éxito" at bounding box center [267, 451] width 86 height 14
click at [331, 450] on icon "info-circle" at bounding box center [328, 451] width 13 height 13
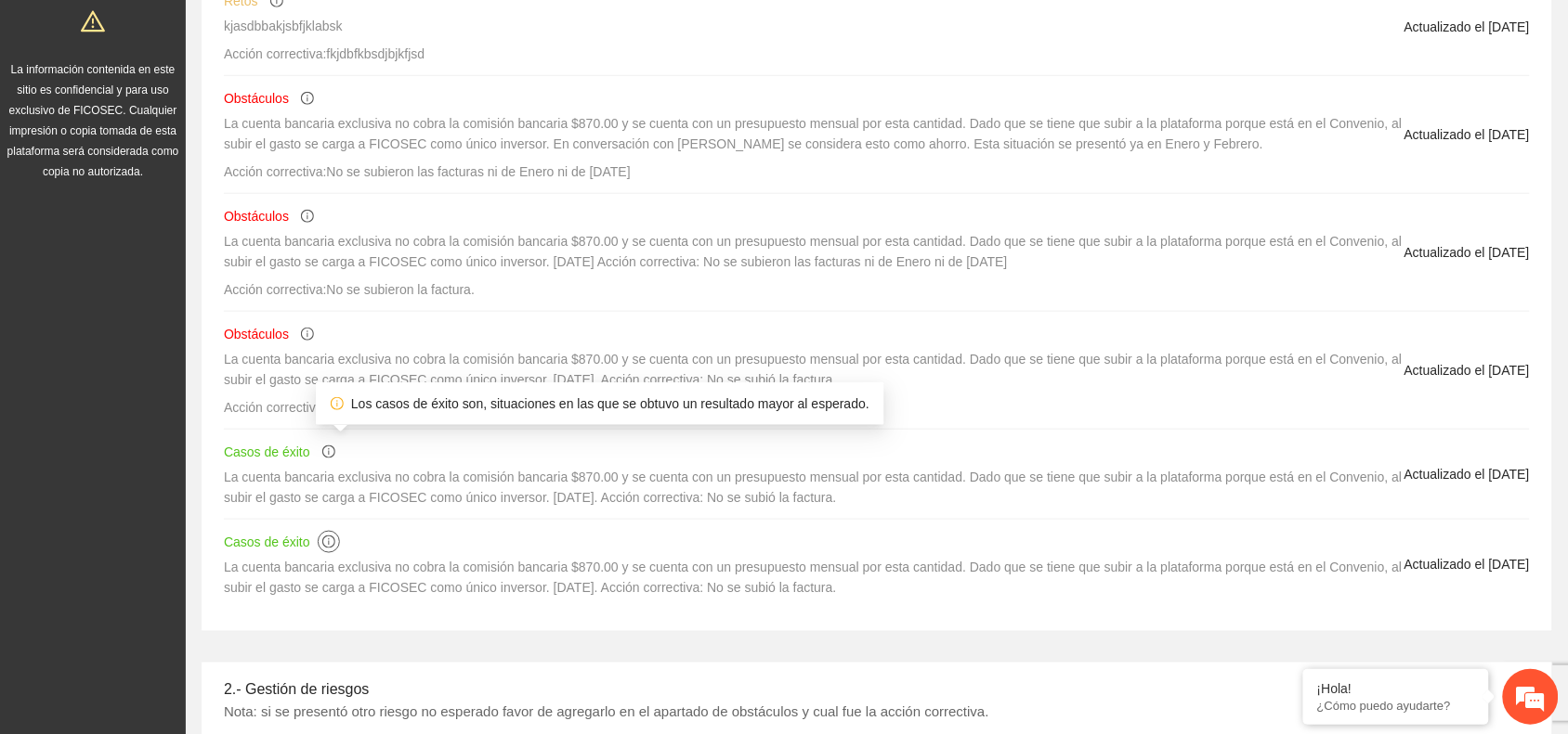
click at [319, 545] on span "info-circle" at bounding box center [328, 542] width 20 height 13
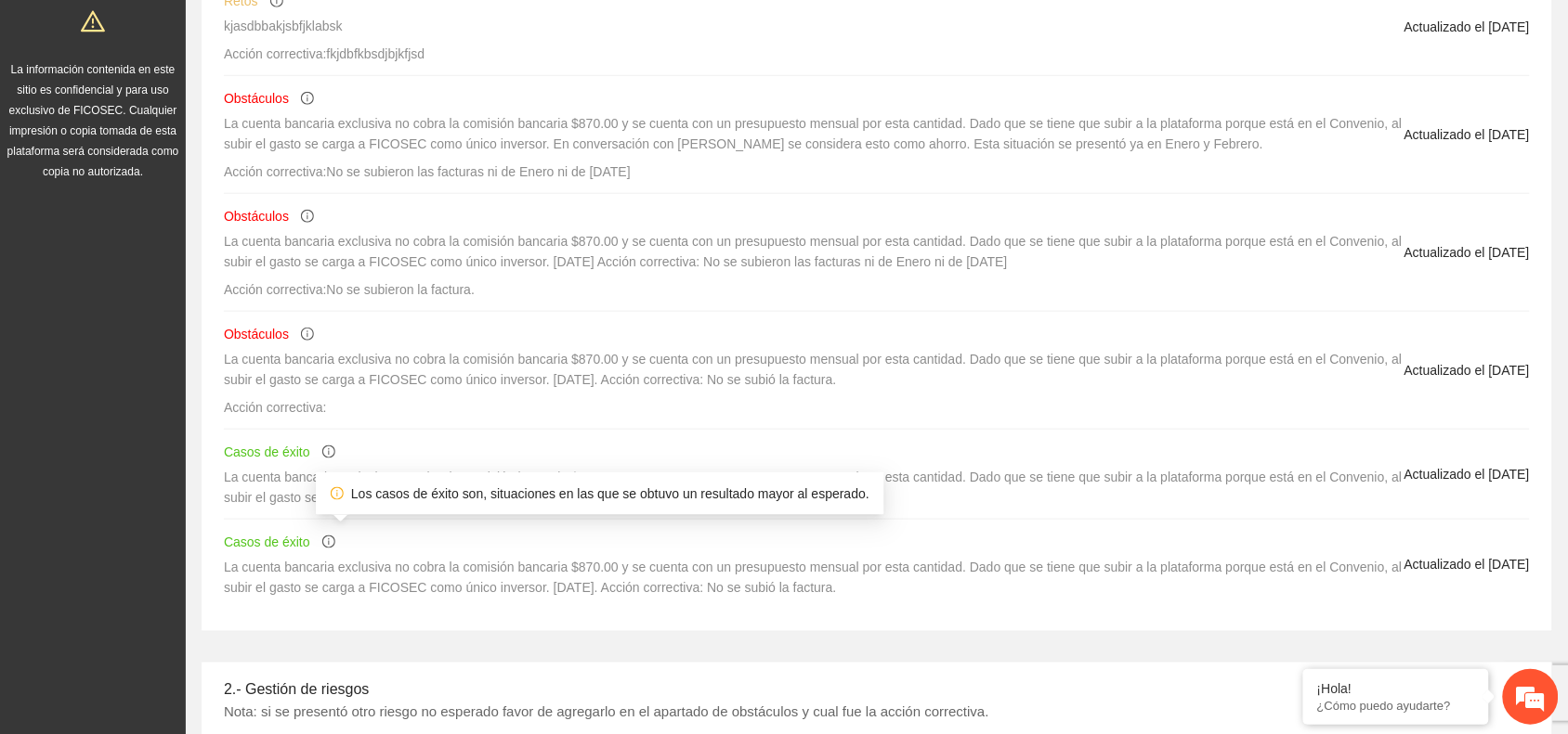
click at [276, 549] on span "Casos de éxito" at bounding box center [267, 542] width 86 height 14
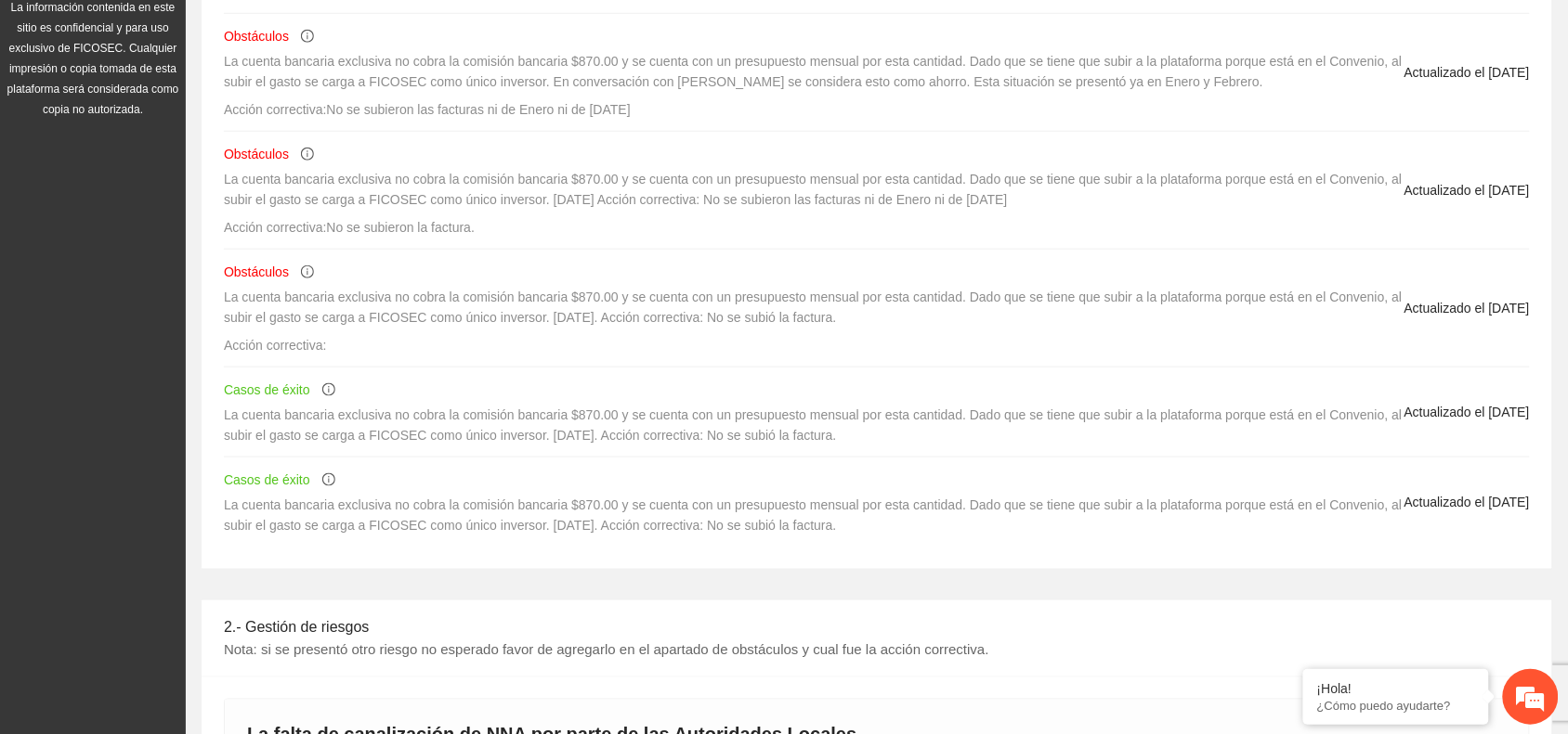
scroll to position [465, 0]
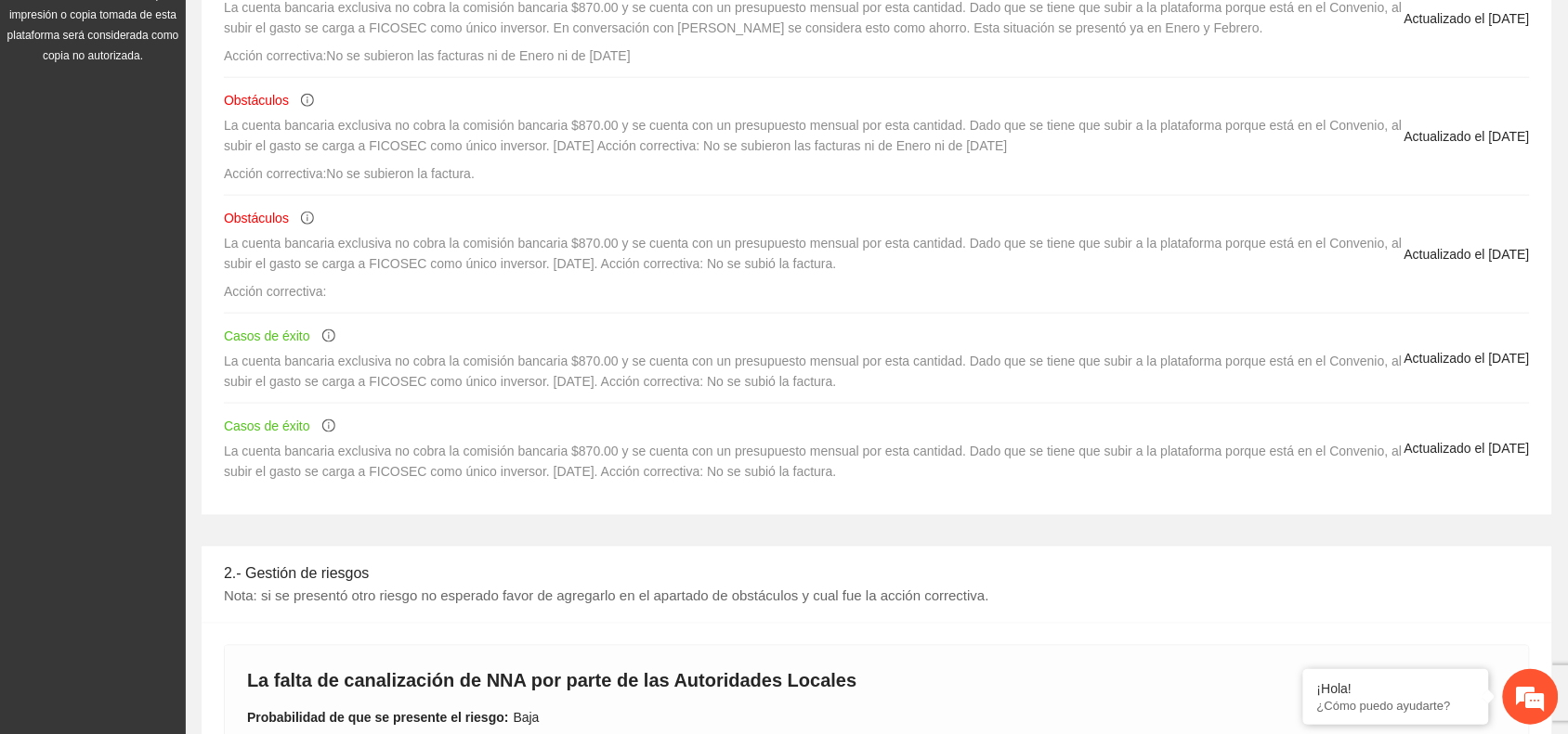
click at [1468, 438] on li "Casos de éxito La cuenta bancaria exclusiva no cobra la comisión bancaria $870.…" at bounding box center [876, 448] width 1305 height 89
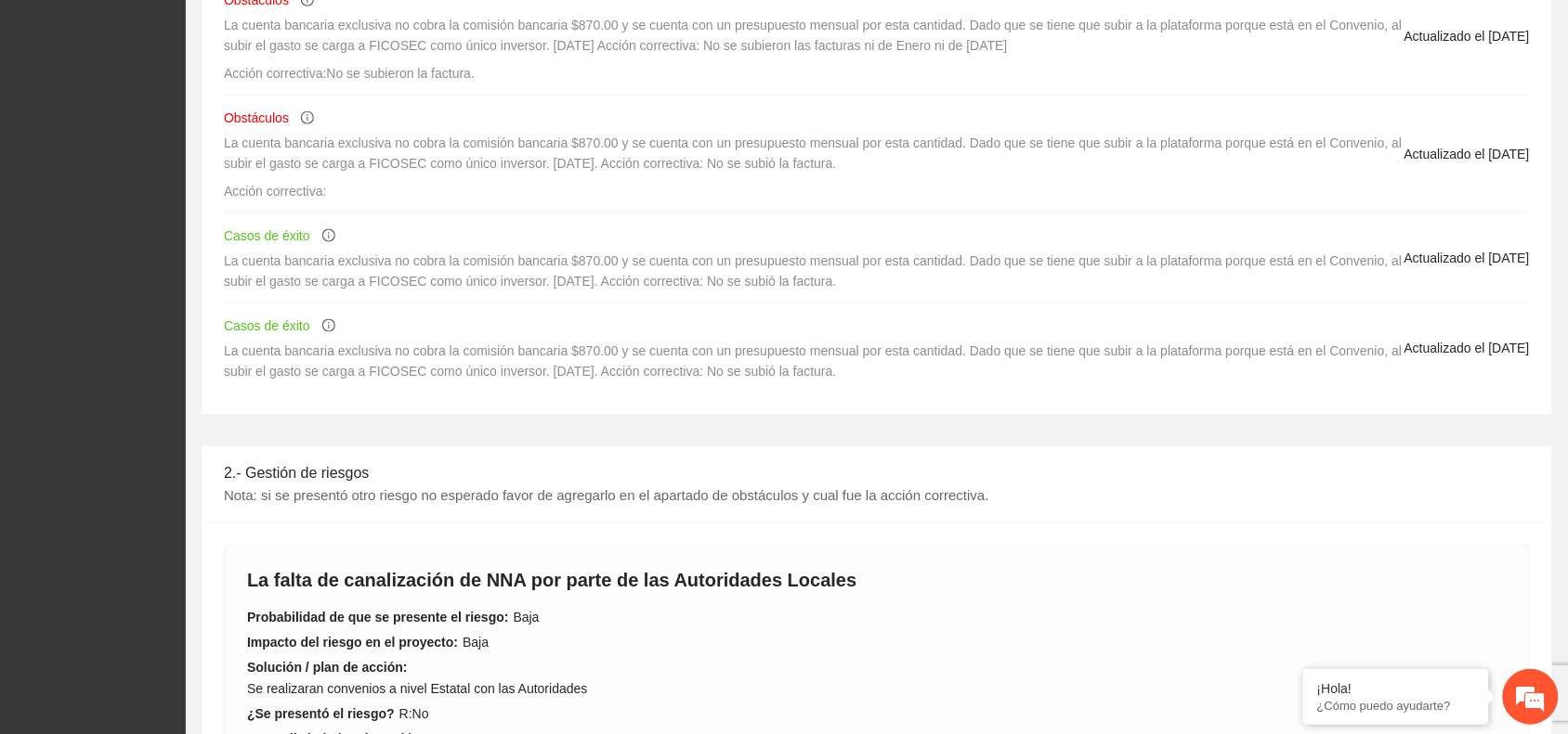
scroll to position [580, 0]
